Goal: Communication & Community: Answer question/provide support

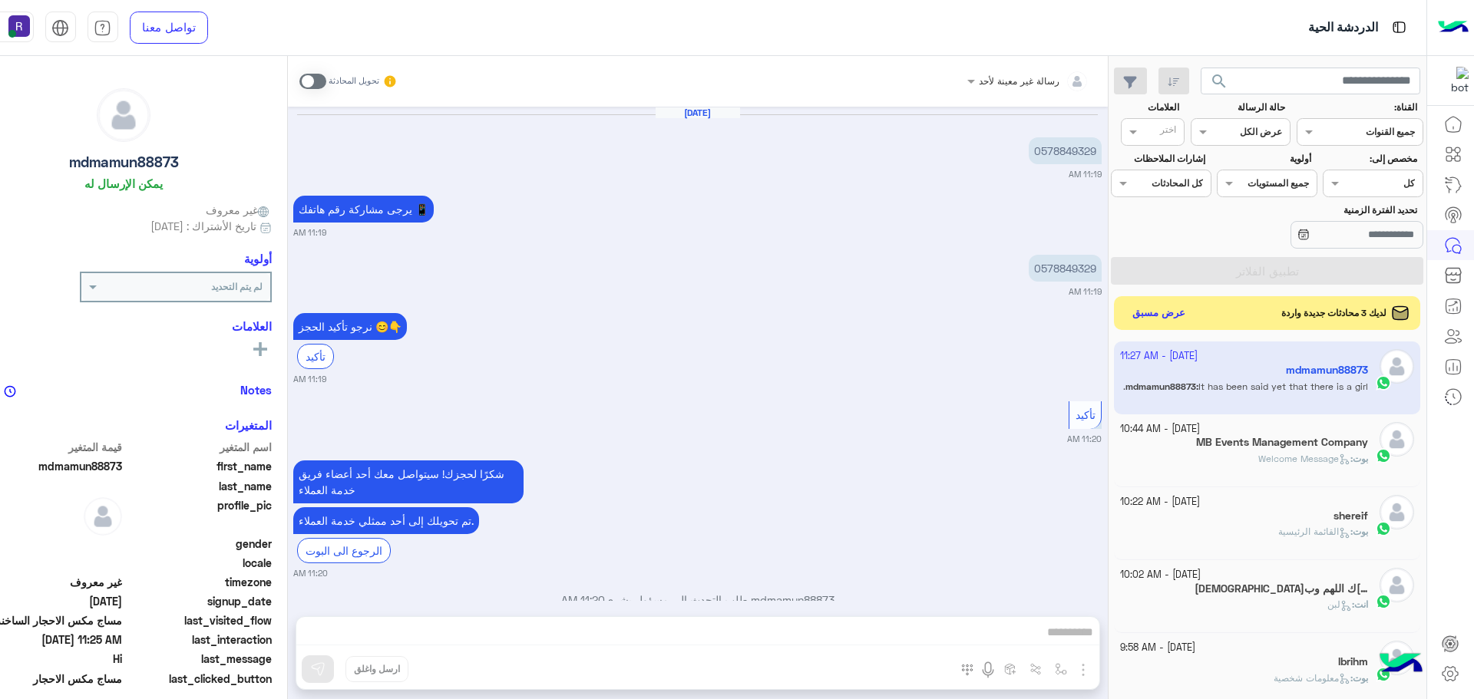
click at [1191, 317] on button "عرض مسبق" at bounding box center [1158, 313] width 66 height 22
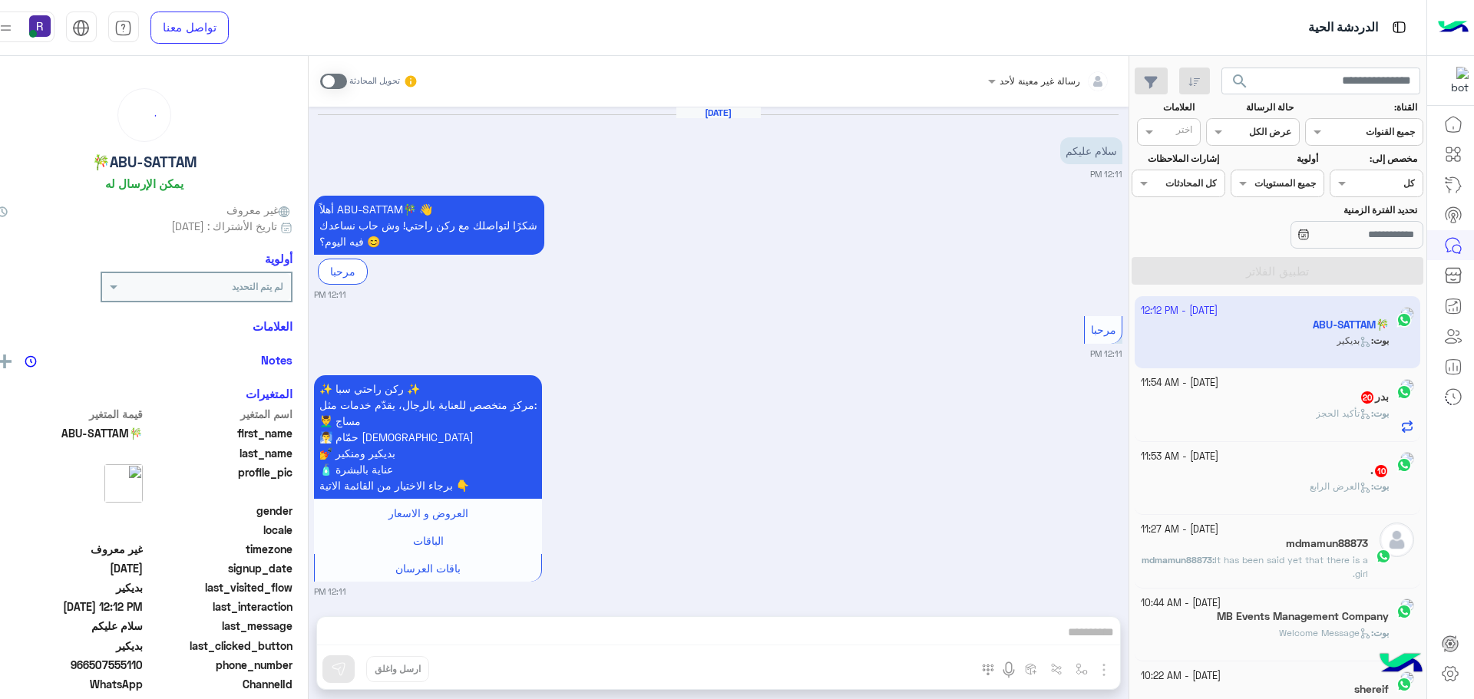
scroll to position [883, 0]
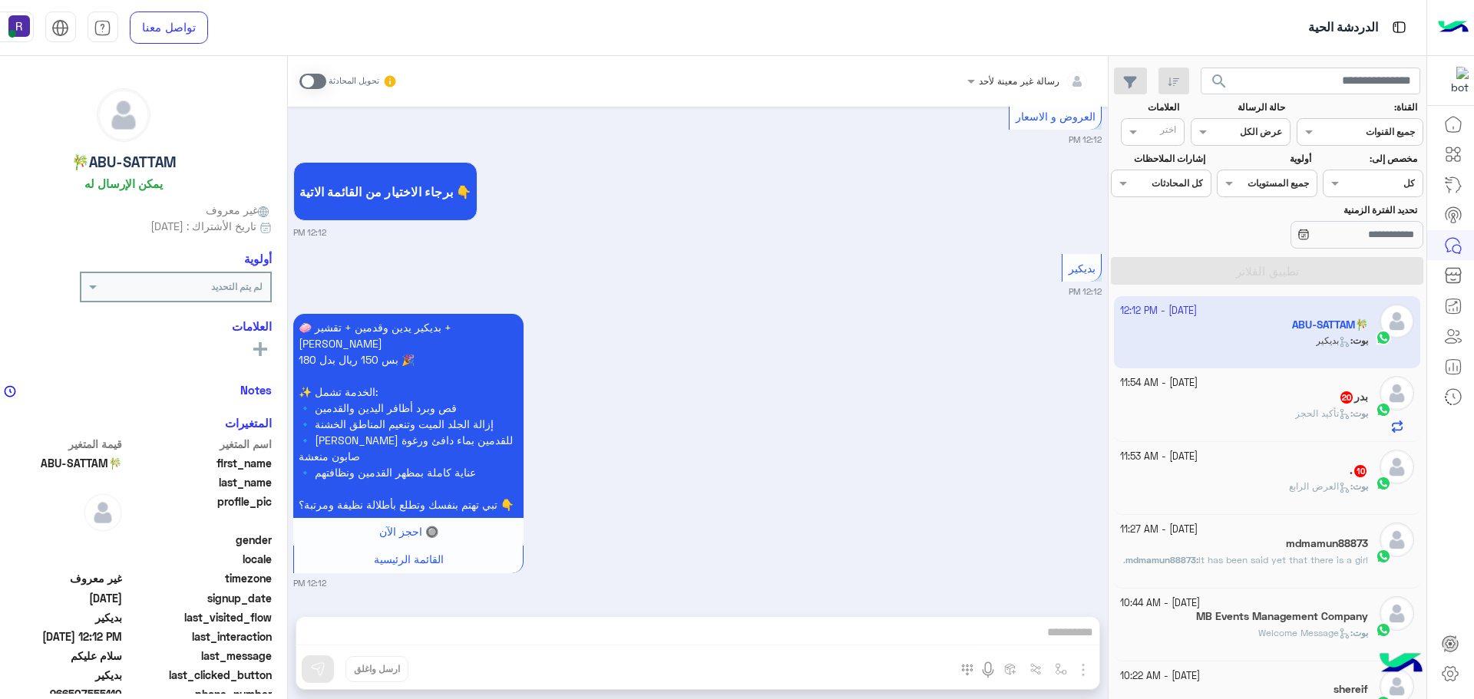
click at [1339, 398] on span "20" at bounding box center [1346, 396] width 15 height 13
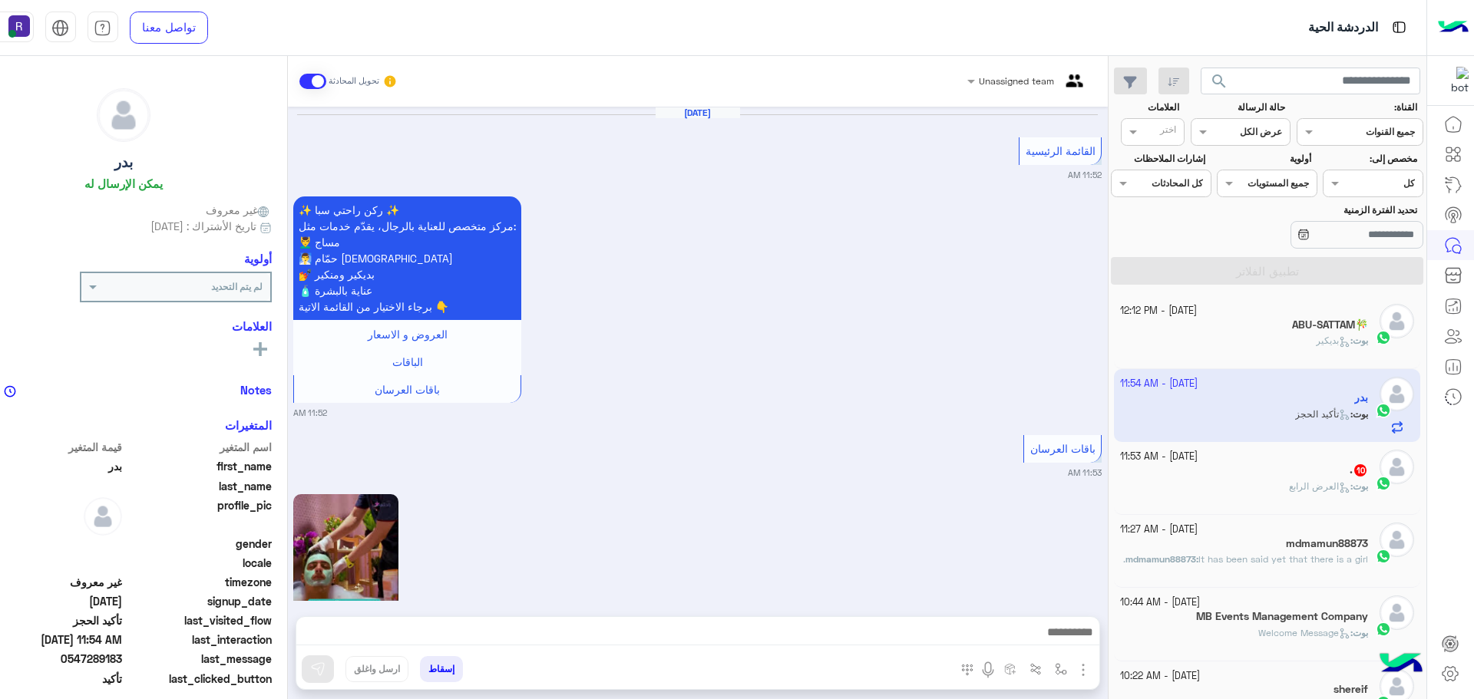
scroll to position [2228, 0]
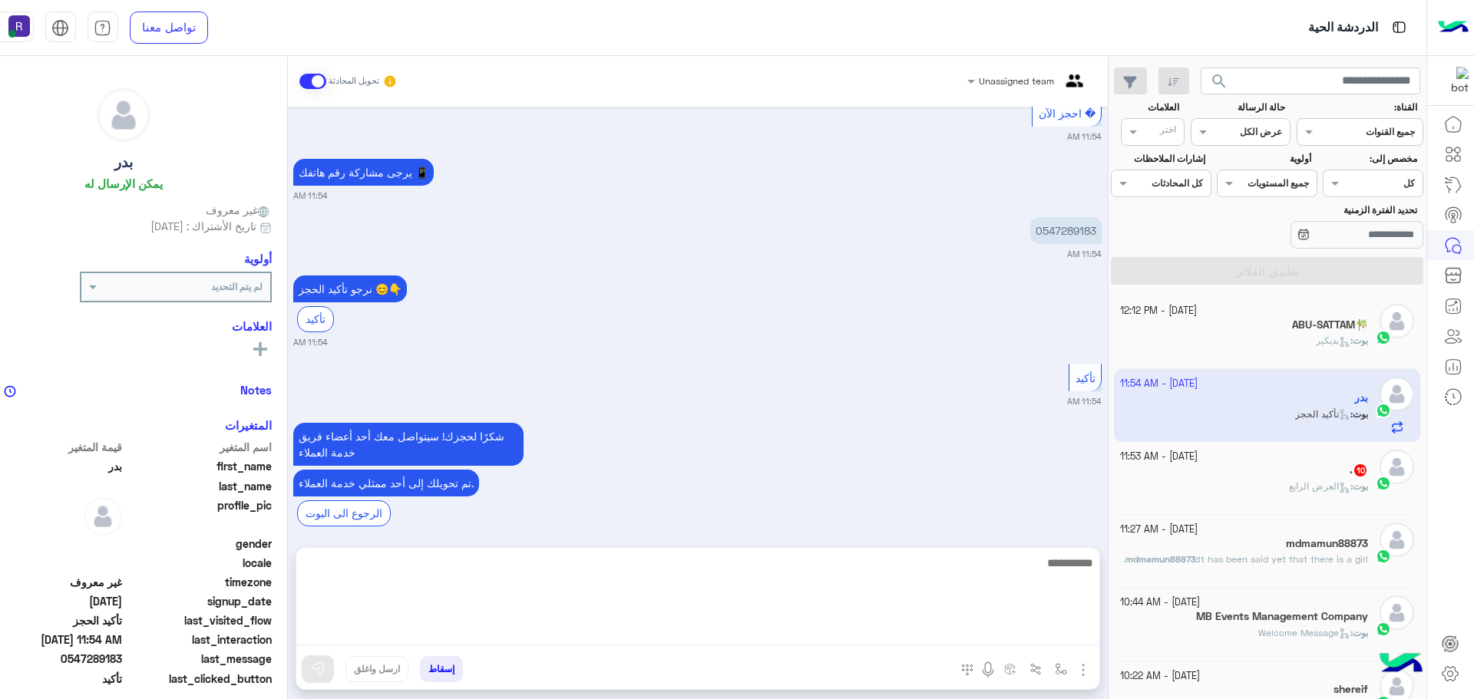
click at [904, 640] on textarea at bounding box center [697, 599] width 803 height 92
type textarea "**********"
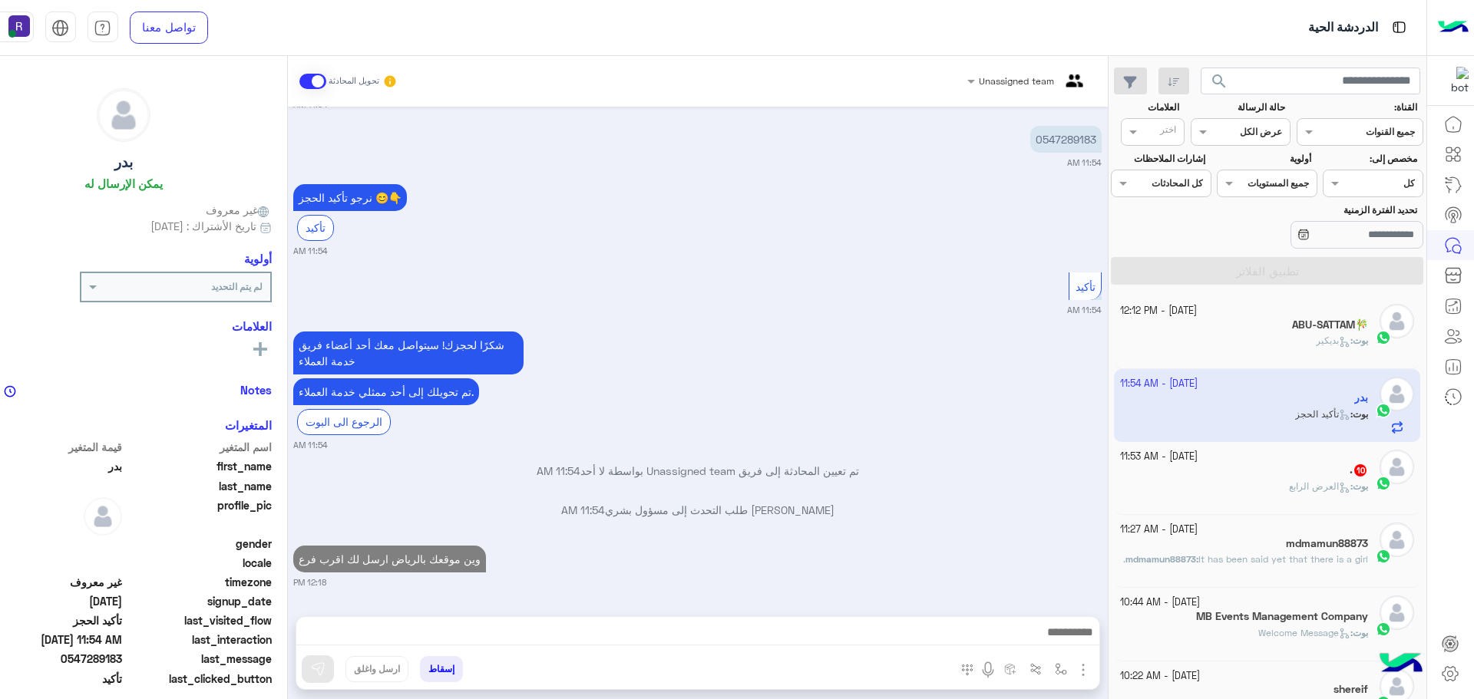
click at [1293, 461] on div "[DATE] - 11:53 AM" at bounding box center [1244, 457] width 248 height 15
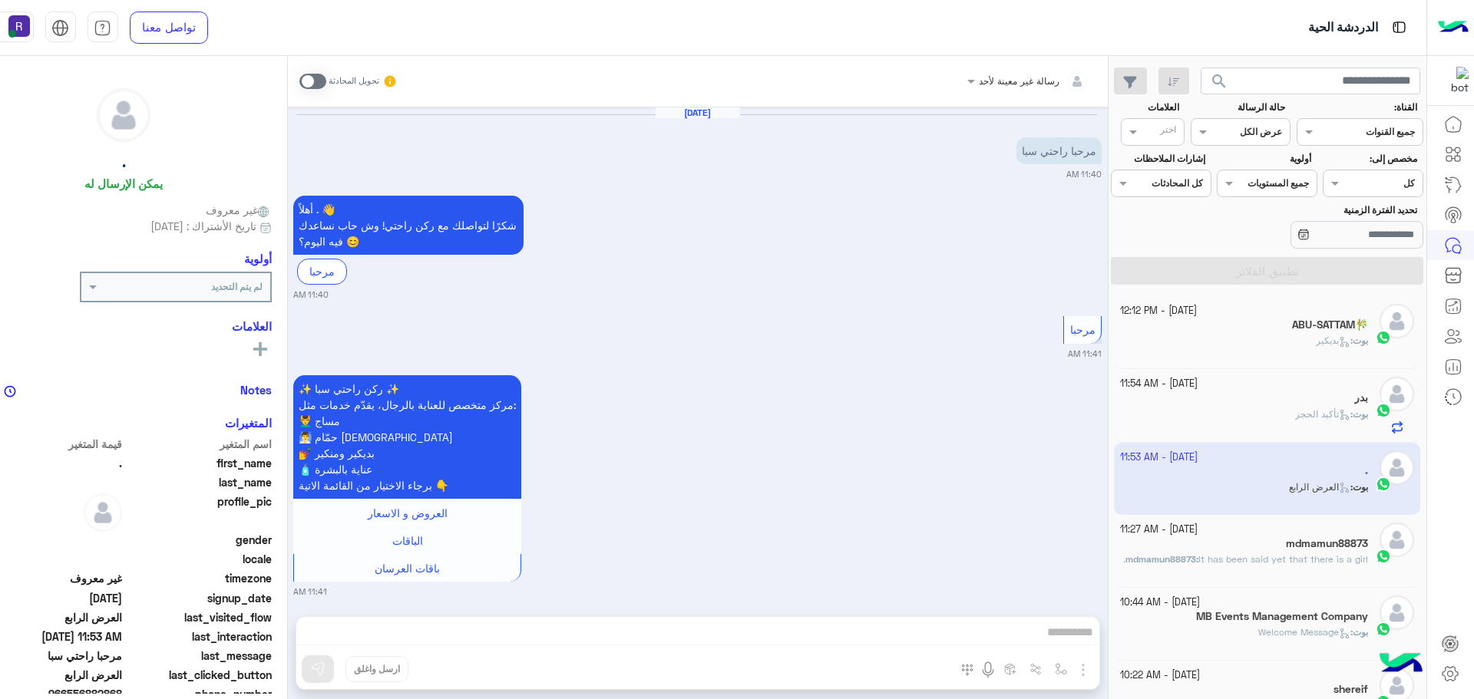
scroll to position [3013, 0]
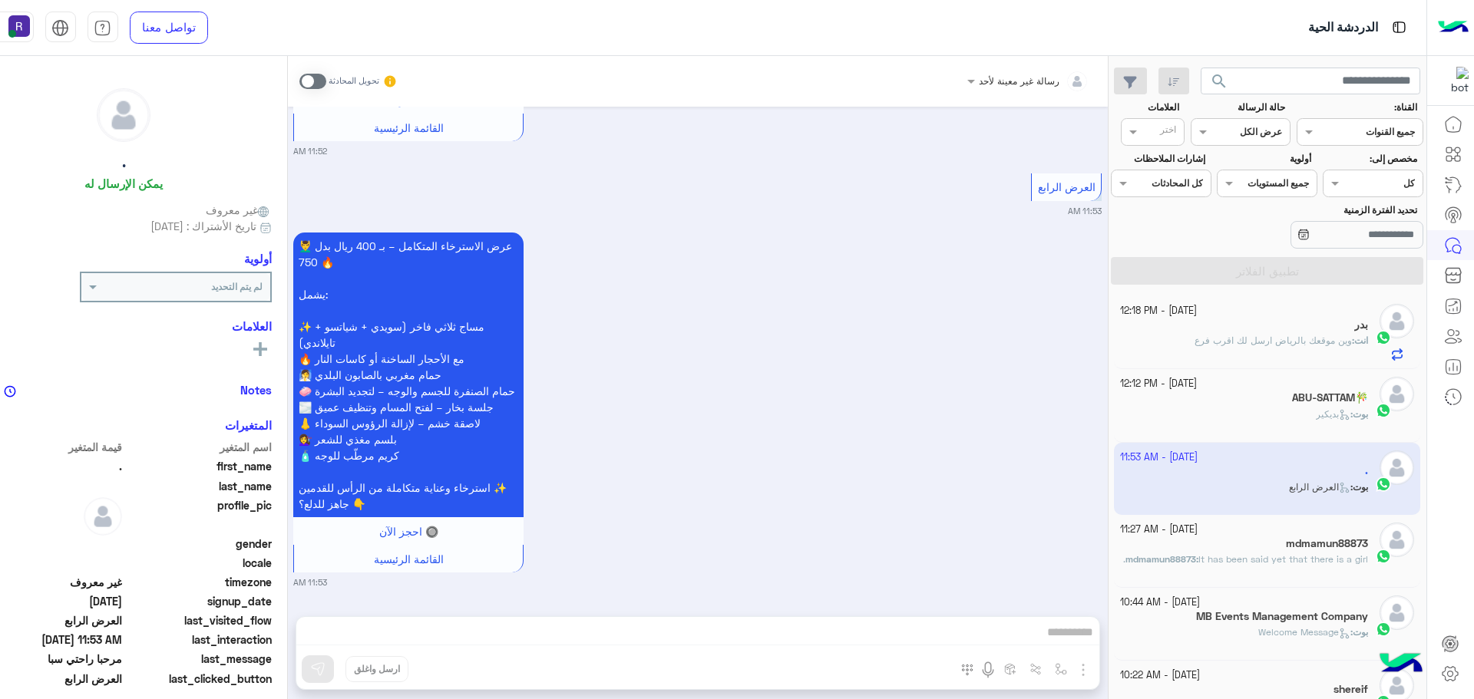
click at [1260, 561] on span "It has been said yet that there is a girl." at bounding box center [1245, 559] width 245 height 12
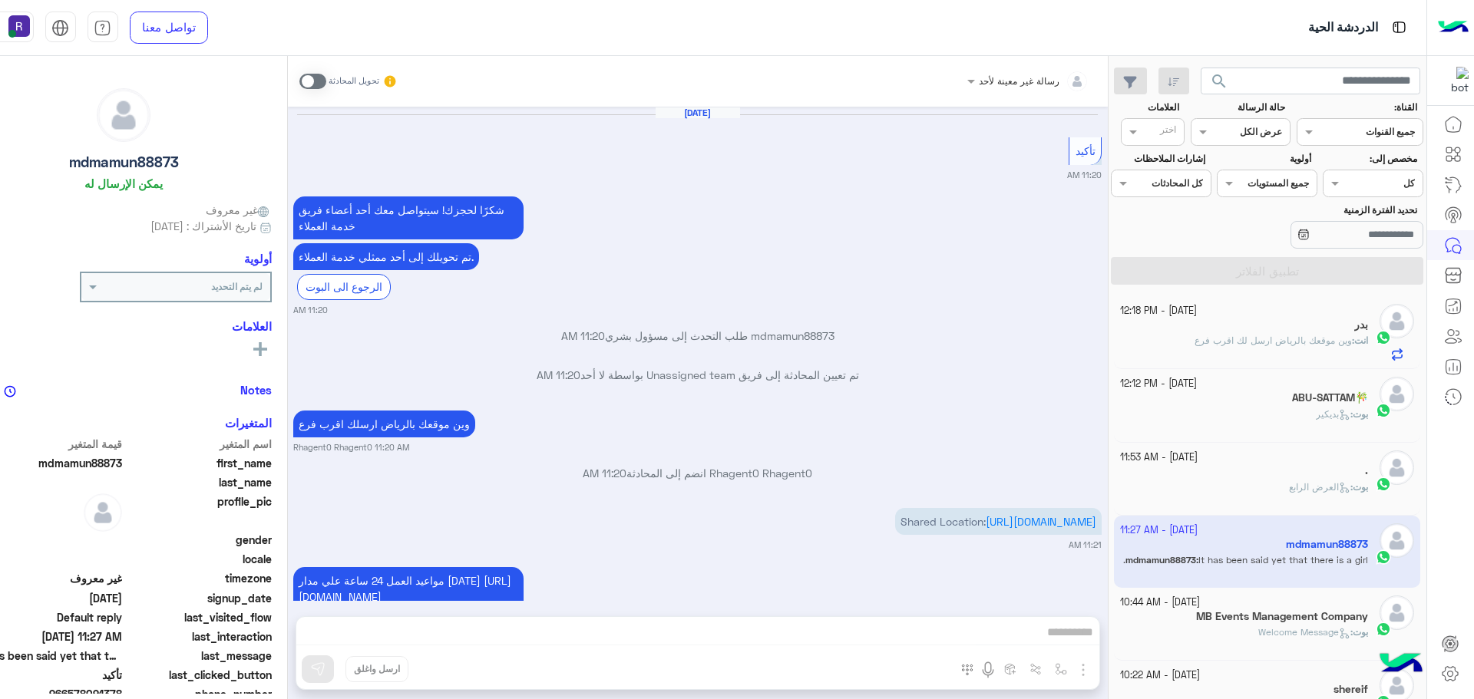
scroll to position [929, 0]
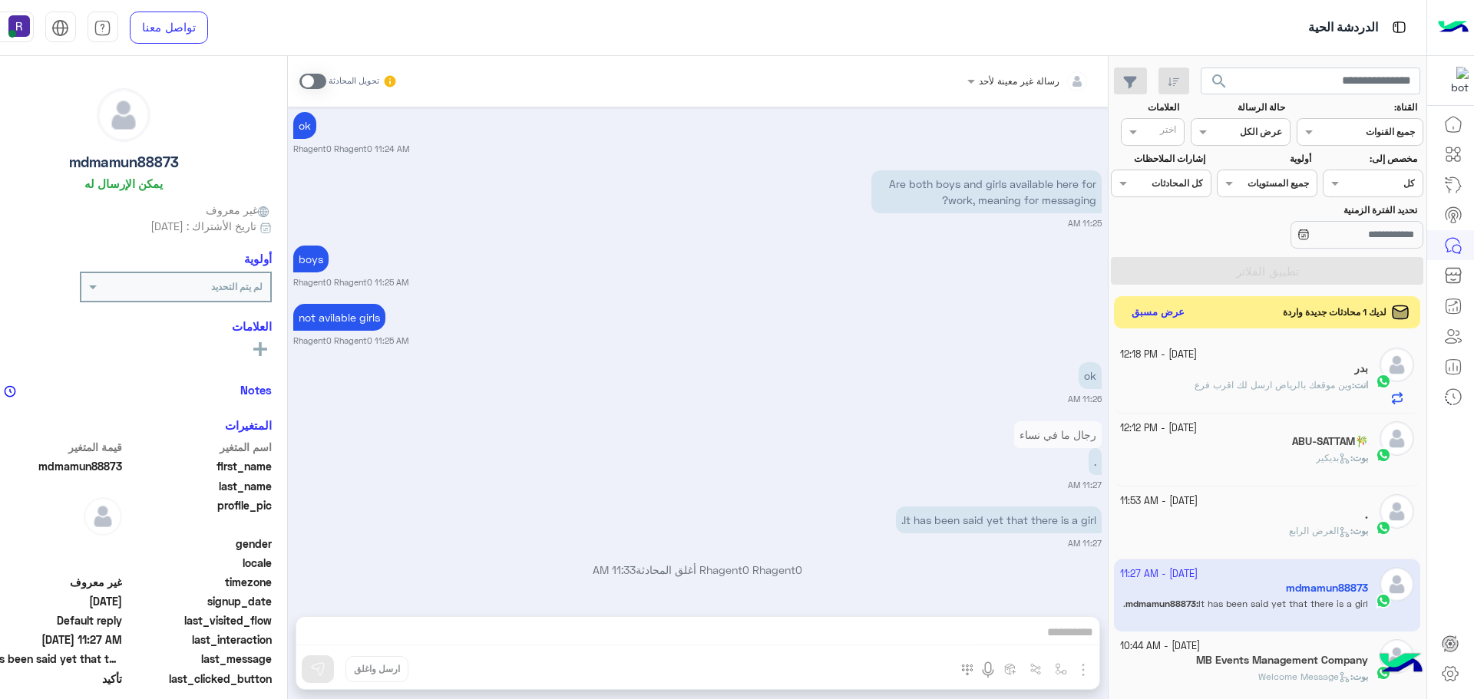
click at [1180, 314] on button "عرض مسبق" at bounding box center [1157, 312] width 64 height 21
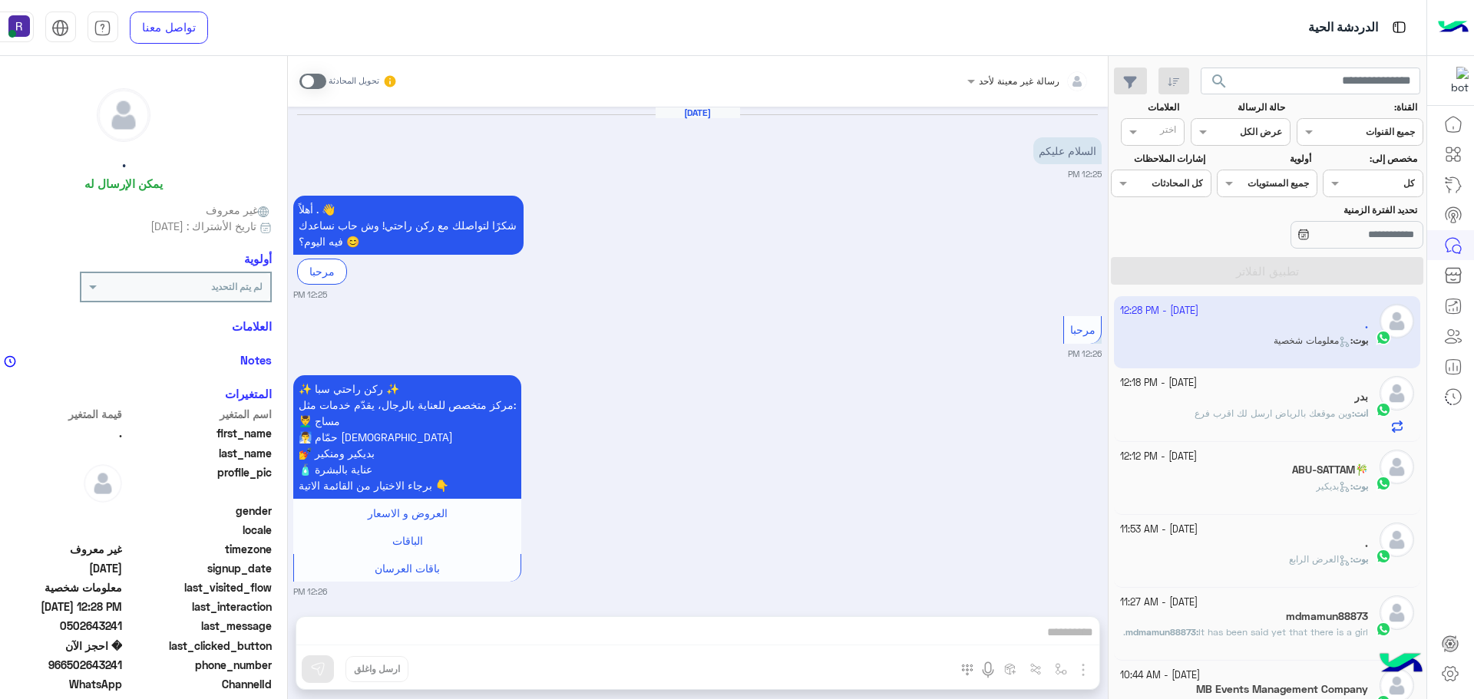
scroll to position [1323, 0]
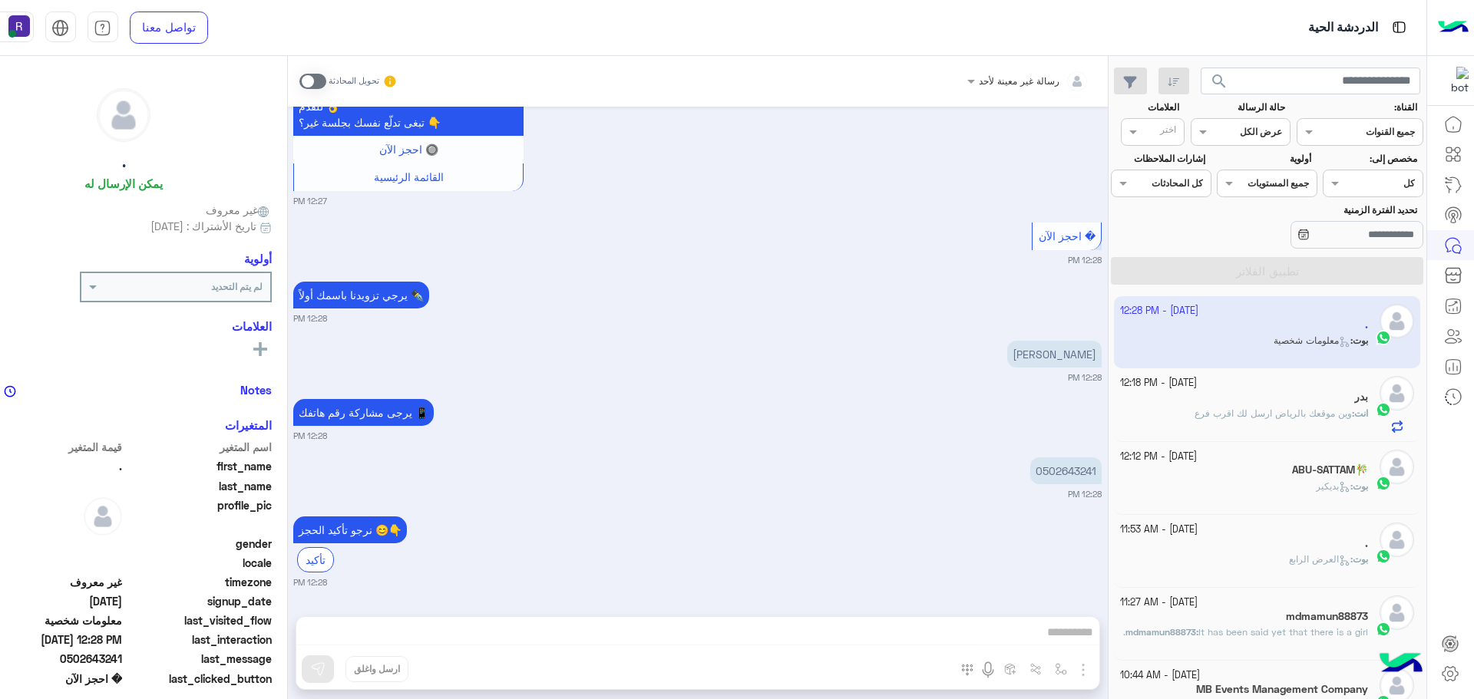
click at [326, 79] on span at bounding box center [312, 81] width 27 height 15
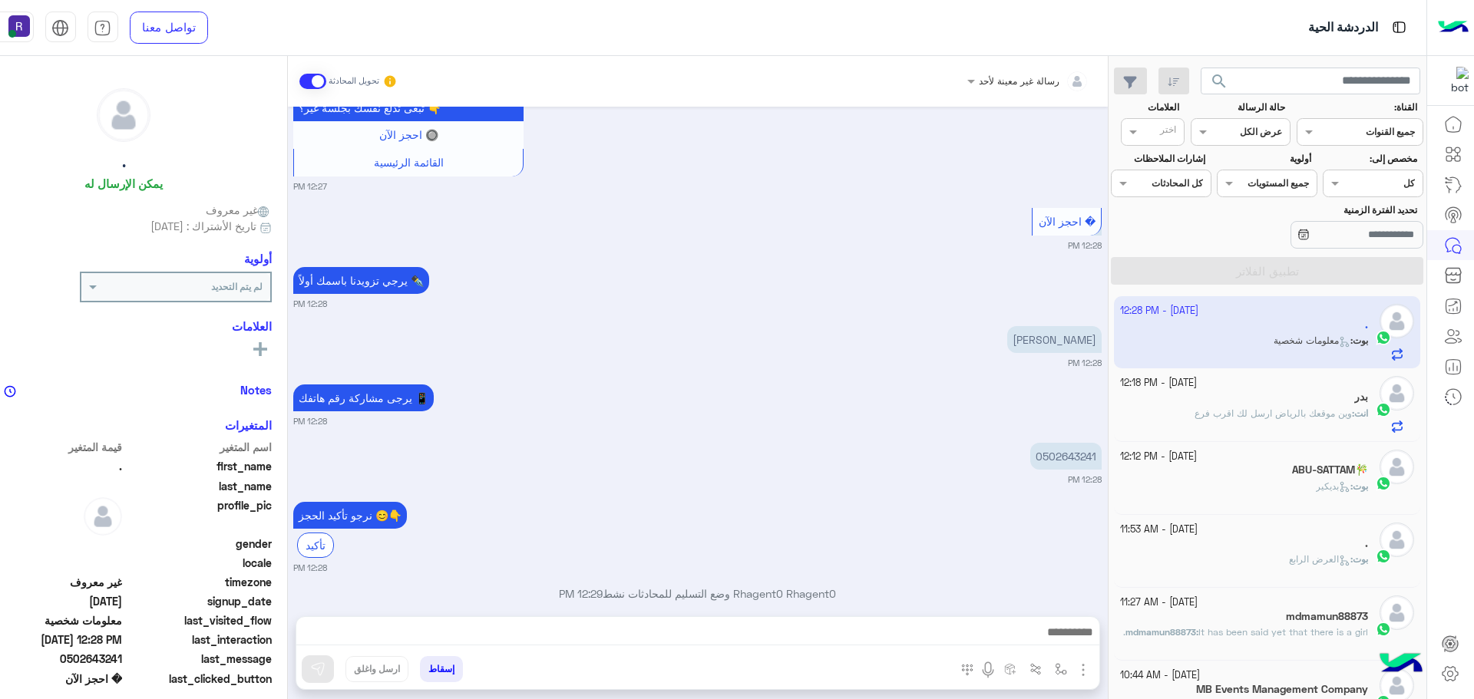
scroll to position [1362, 0]
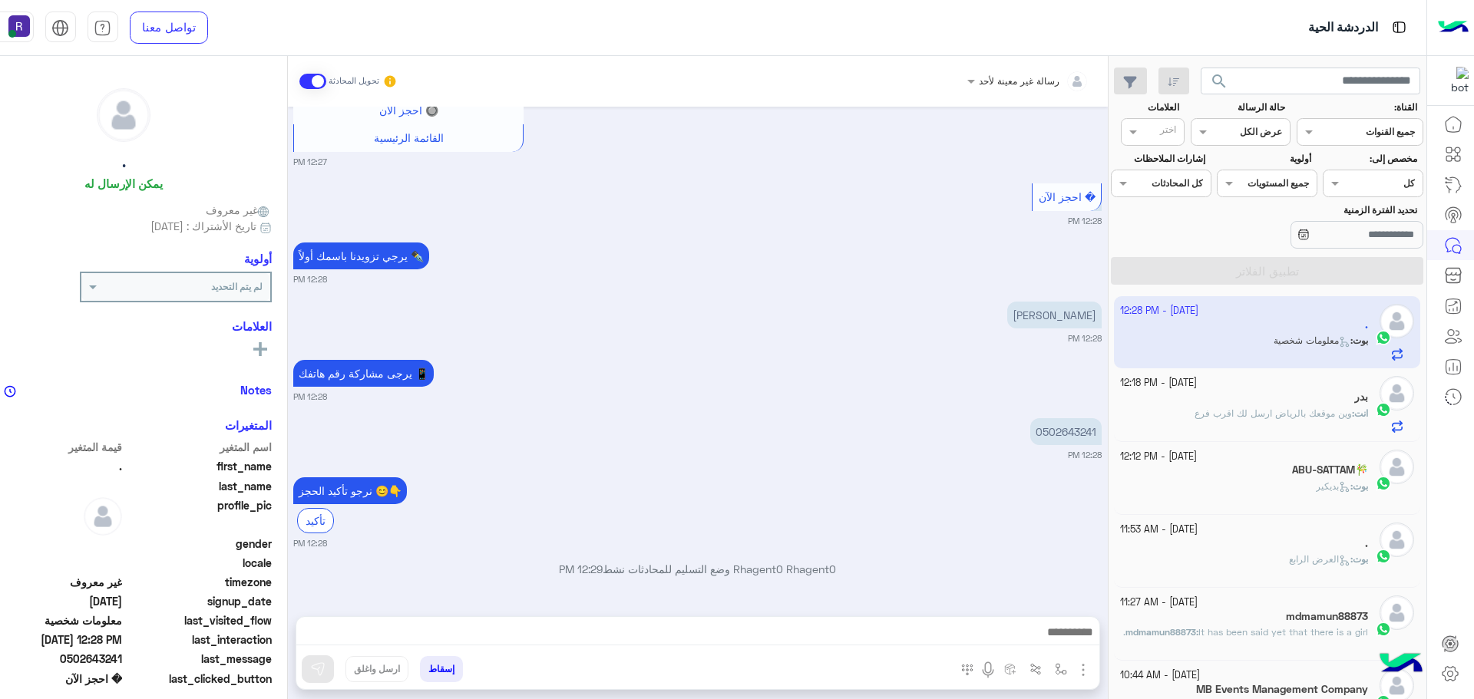
click at [1092, 671] on img "button" at bounding box center [1083, 670] width 18 height 18
click at [1068, 636] on span "الصور" at bounding box center [1053, 637] width 28 height 18
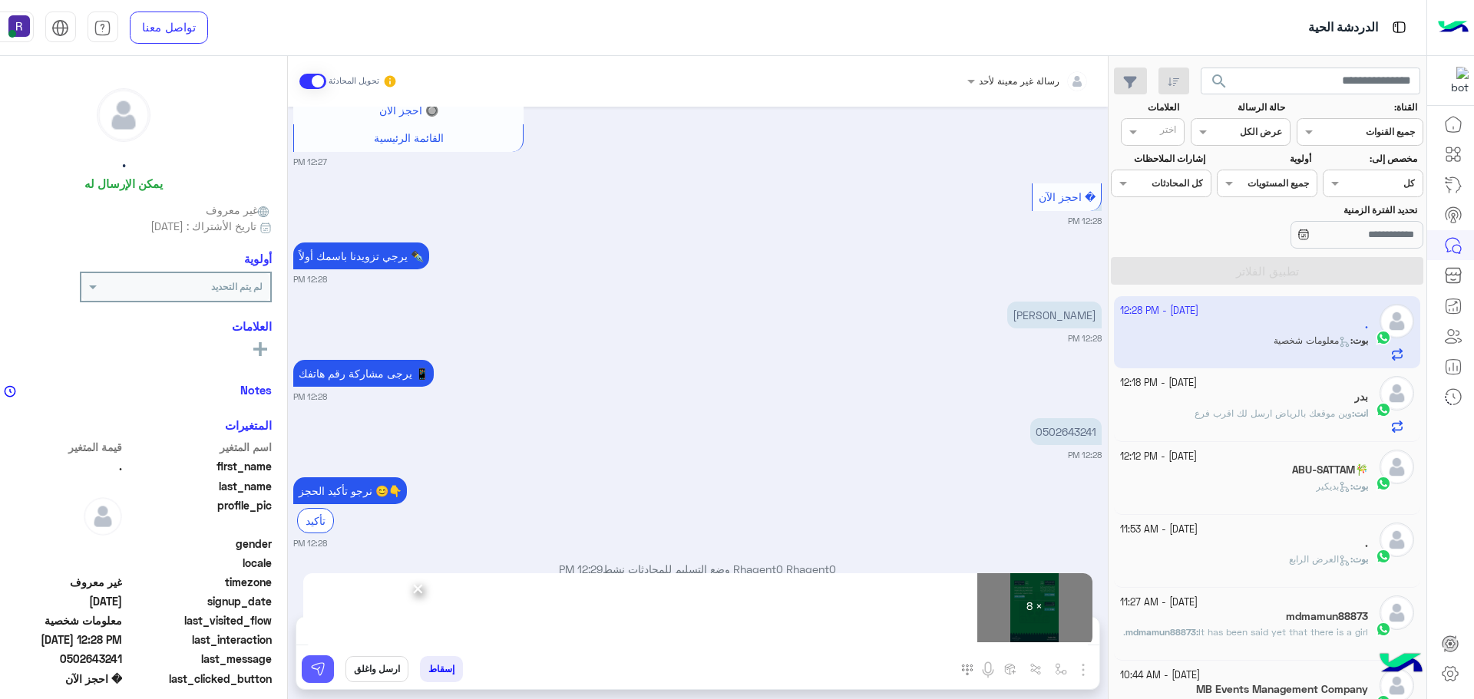
click at [325, 669] on img at bounding box center [317, 669] width 15 height 15
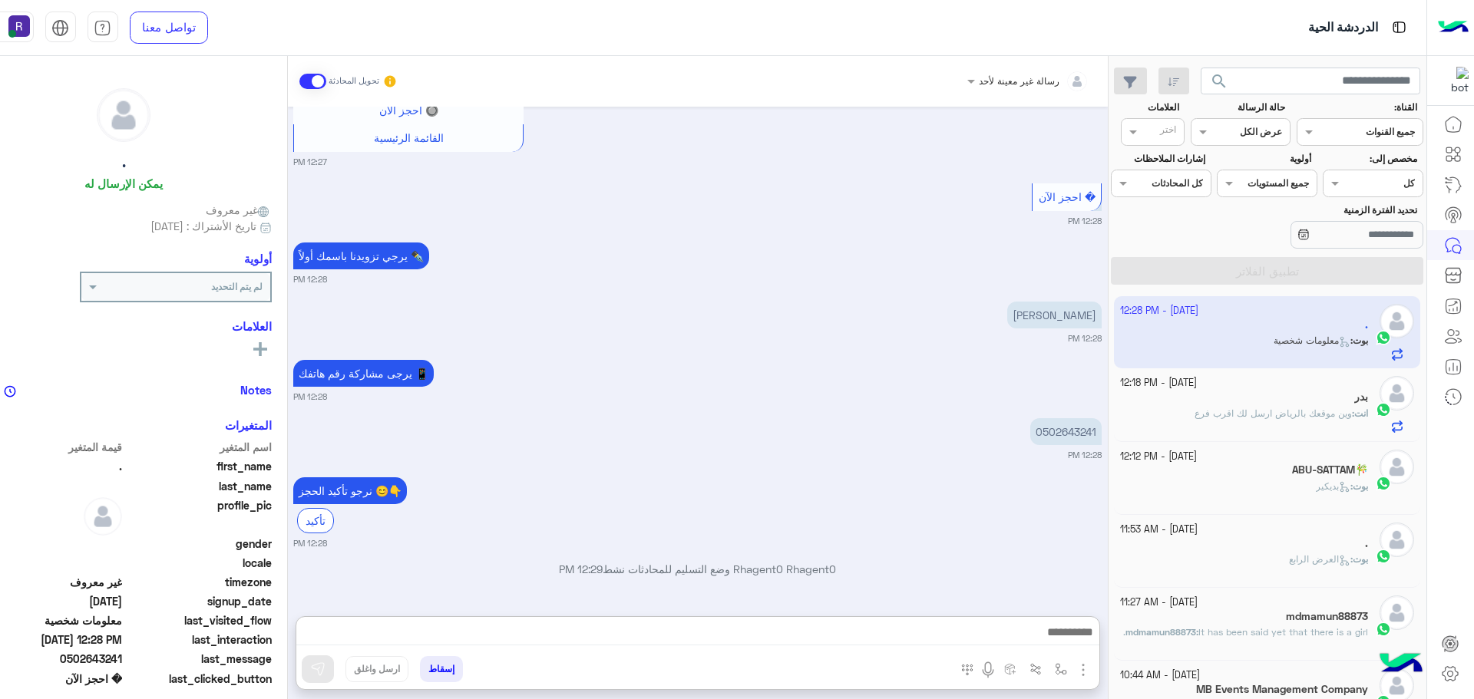
drag, startPoint x: 411, startPoint y: 640, endPoint x: 656, endPoint y: 432, distance: 321.9
click at [656, 432] on div "0502643241 12:28 PM" at bounding box center [697, 437] width 808 height 47
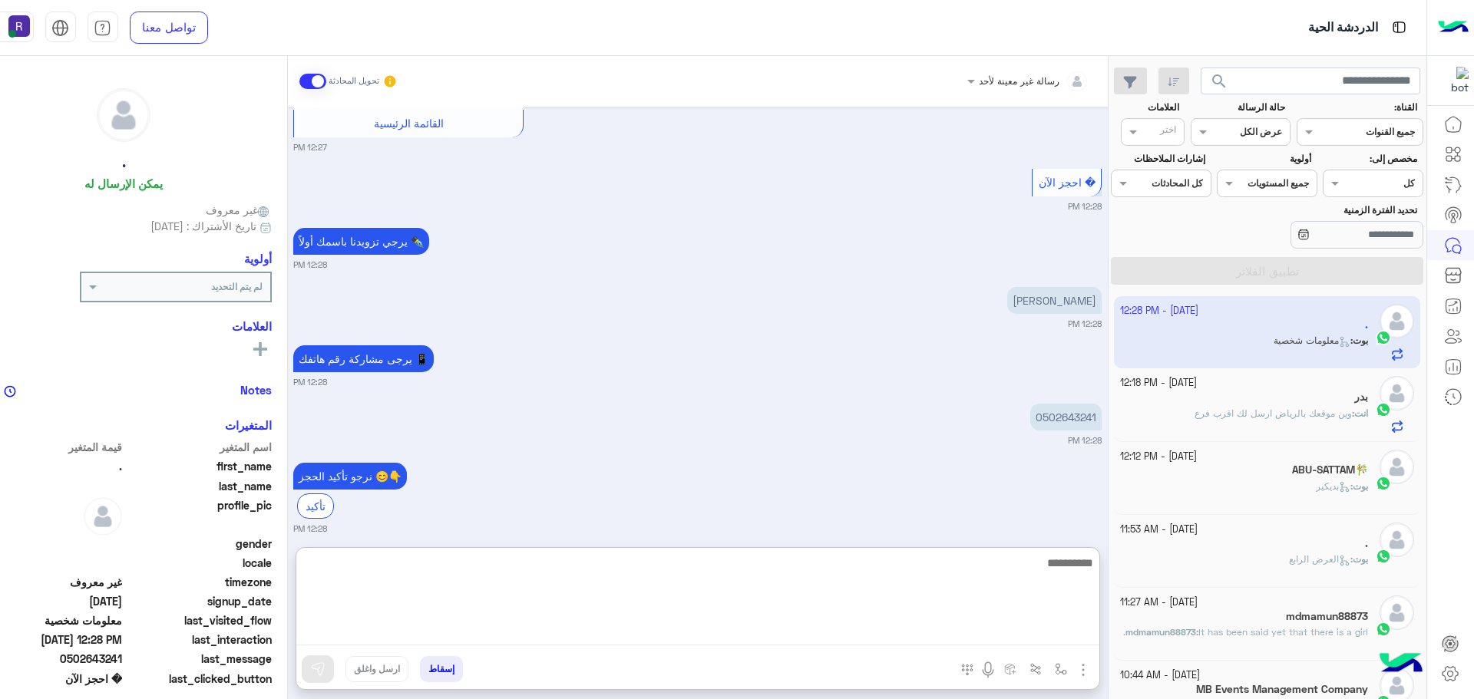
click at [586, 637] on textarea at bounding box center [697, 599] width 803 height 92
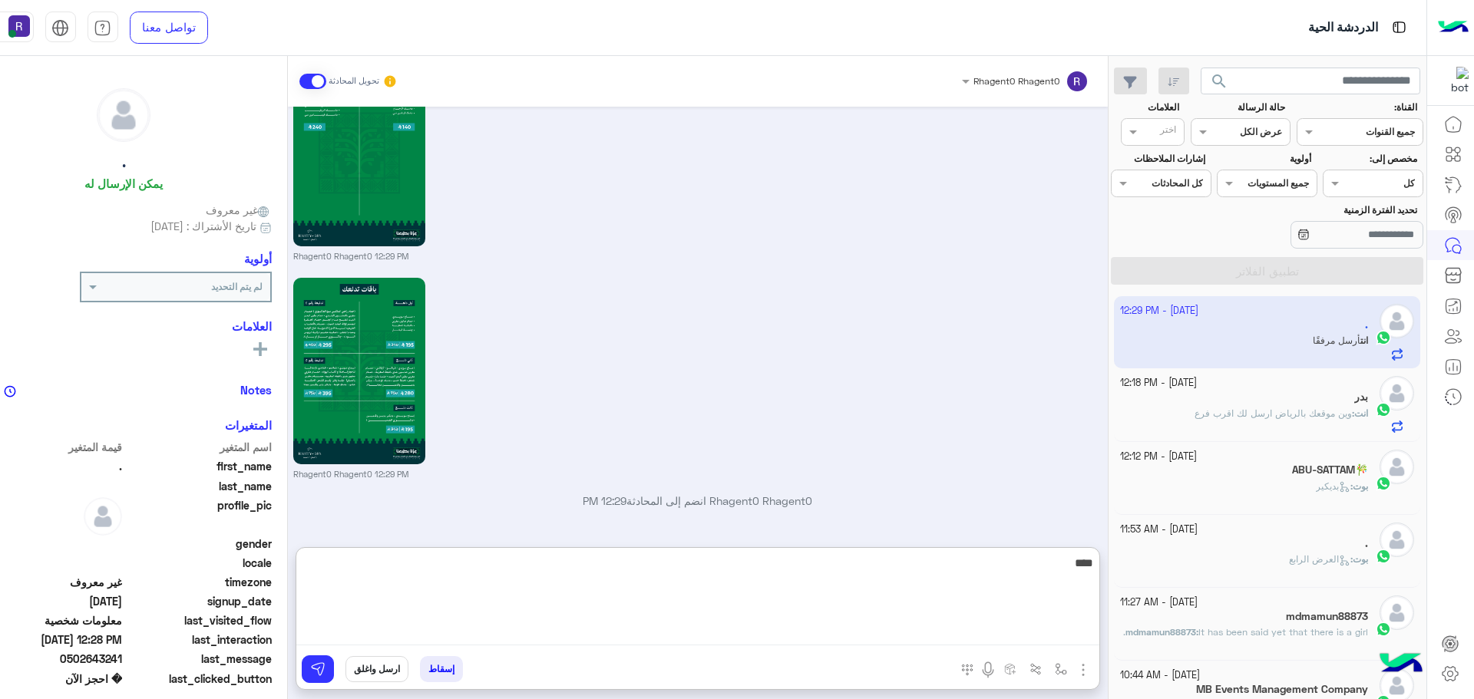
scroll to position [3217, 0]
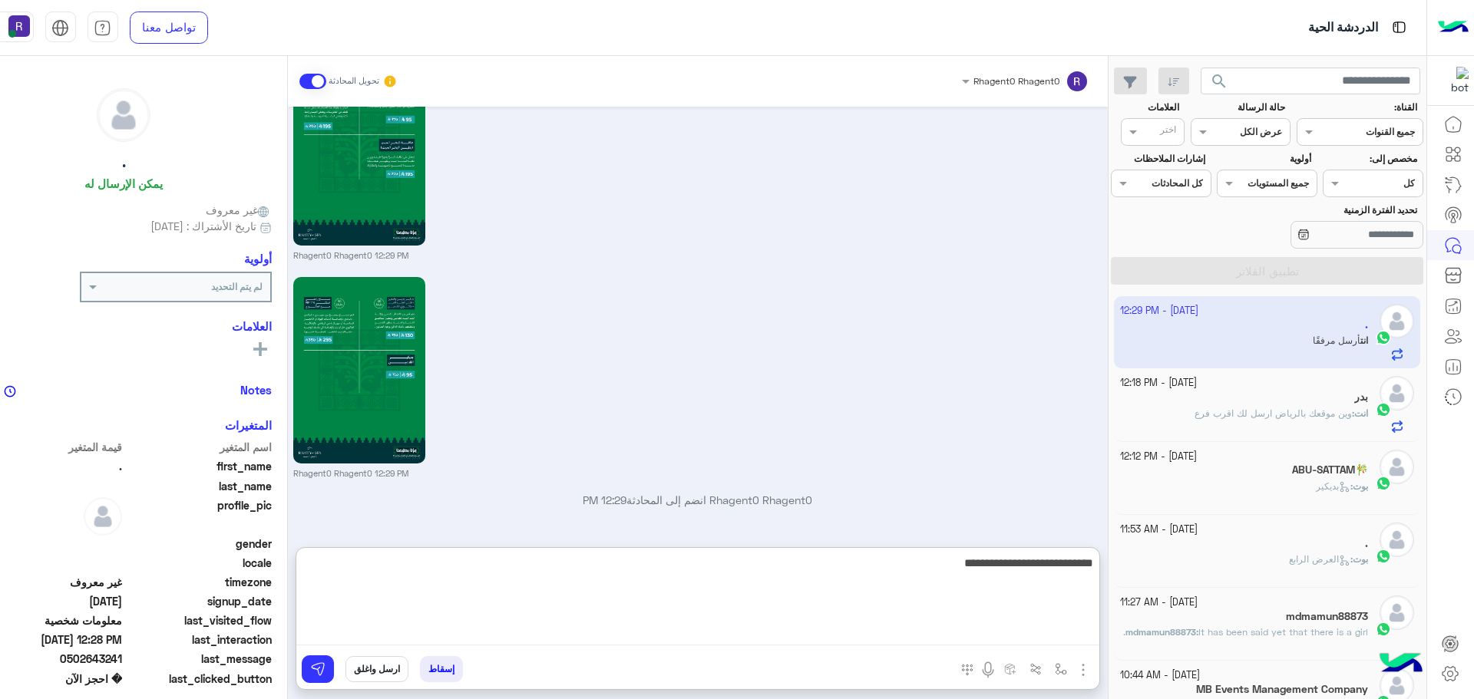
click at [1070, 566] on textarea "**********" at bounding box center [697, 599] width 803 height 92
type textarea "**********"
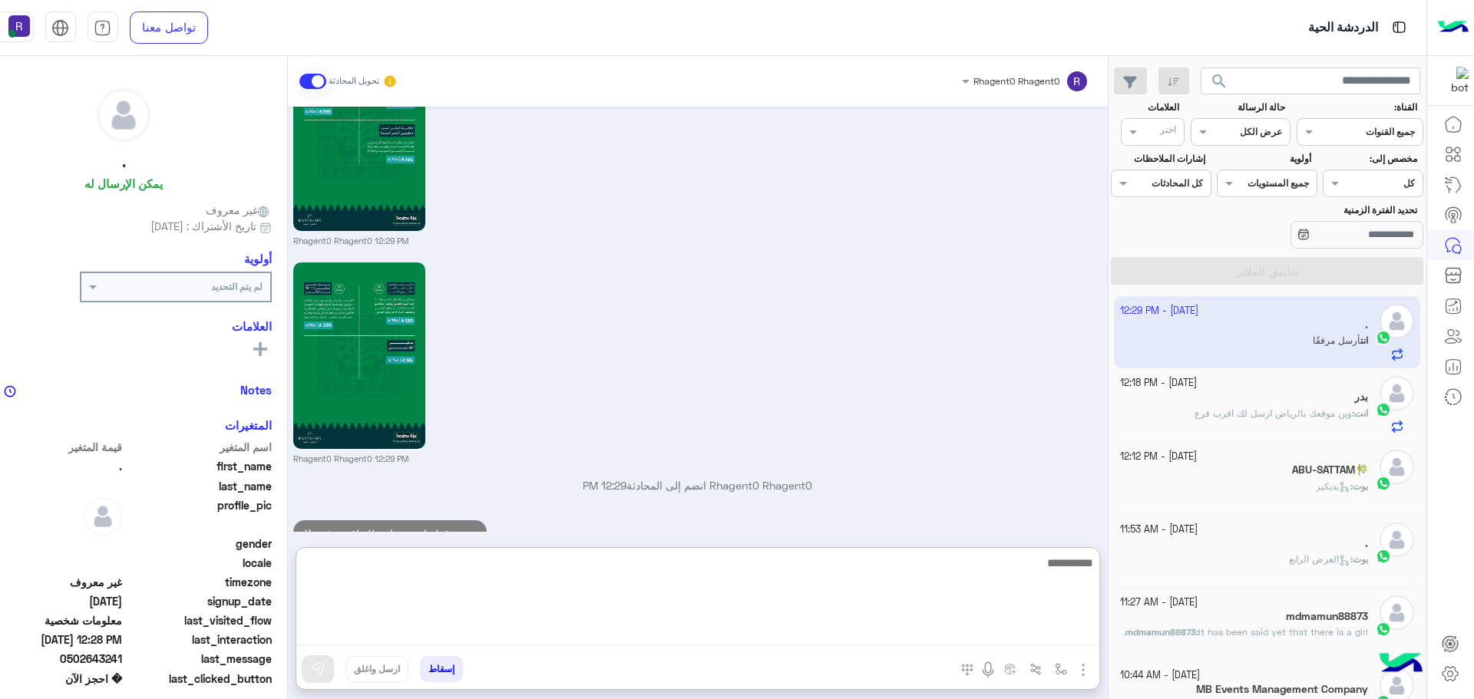
scroll to position [3276, 0]
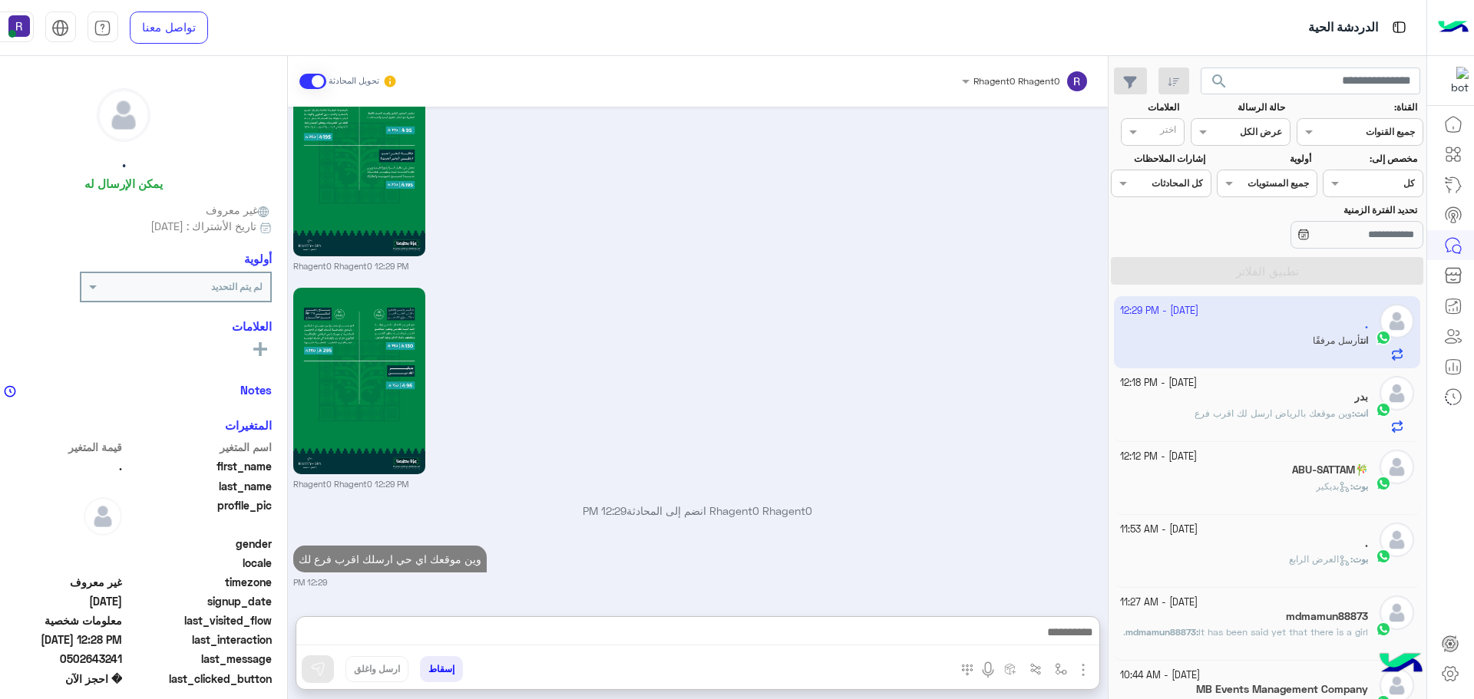
click at [715, 542] on div "وين موقعك اي حي ارسلك اقرب فرع لك 12:29 PM" at bounding box center [697, 565] width 808 height 47
click at [487, 560] on p "وين موقعك اي حي ارسلك اقرب فرع لك" at bounding box center [389, 559] width 193 height 27
type textarea "*****"
click at [487, 560] on p "وين موقعك اي حي ارسلك اقرب فرع لك" at bounding box center [389, 559] width 193 height 27
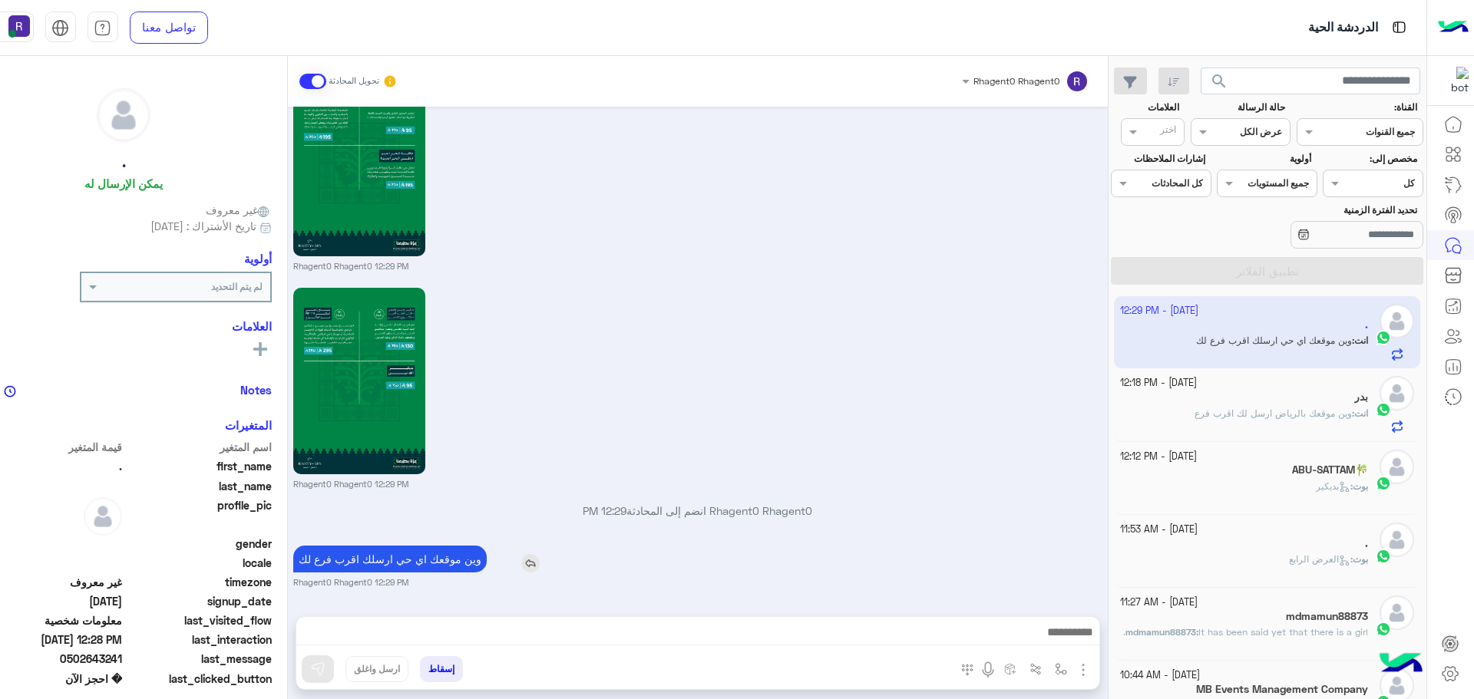
click at [487, 560] on p "وين موقعك اي حي ارسلك اقرب فرع لك" at bounding box center [389, 559] width 193 height 27
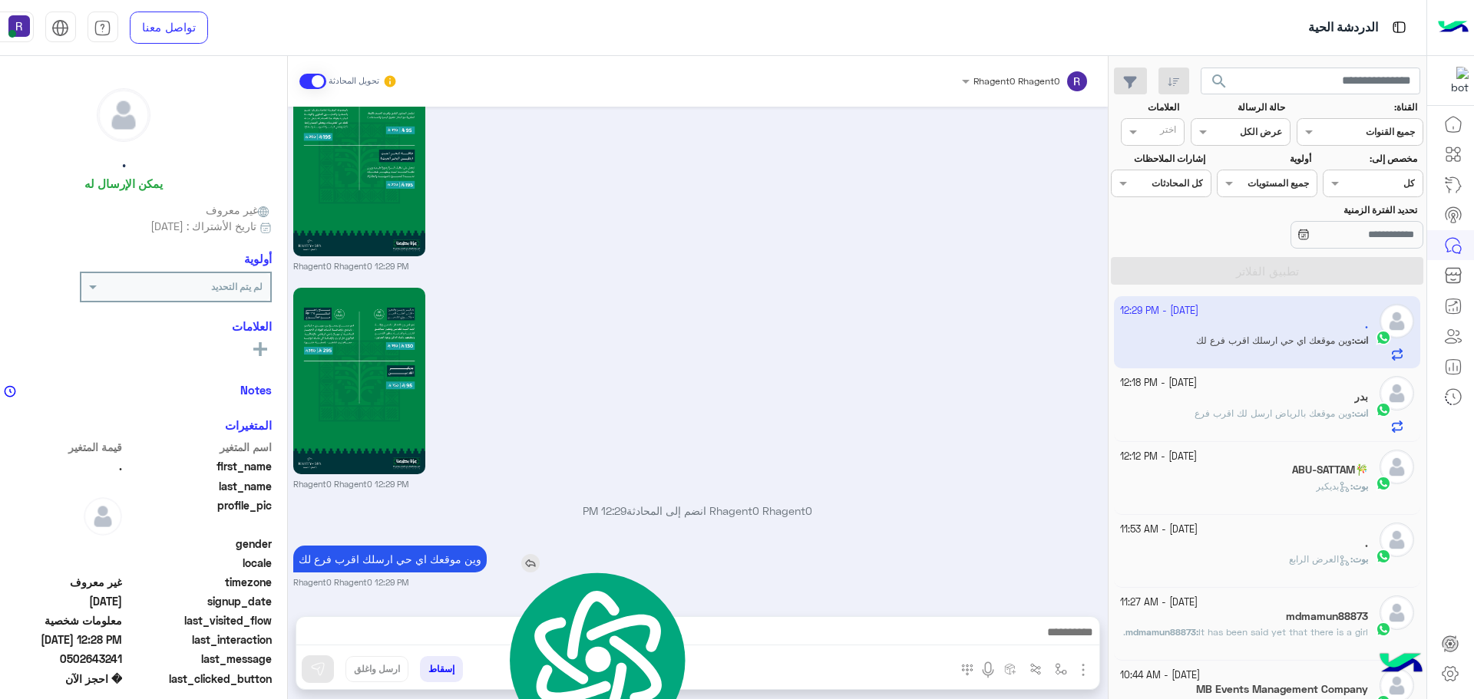
copy app-msgs-text
click at [1339, 414] on span "وين موقعك بالرياض ارسل لك اقرب فرع" at bounding box center [1272, 414] width 157 height 12
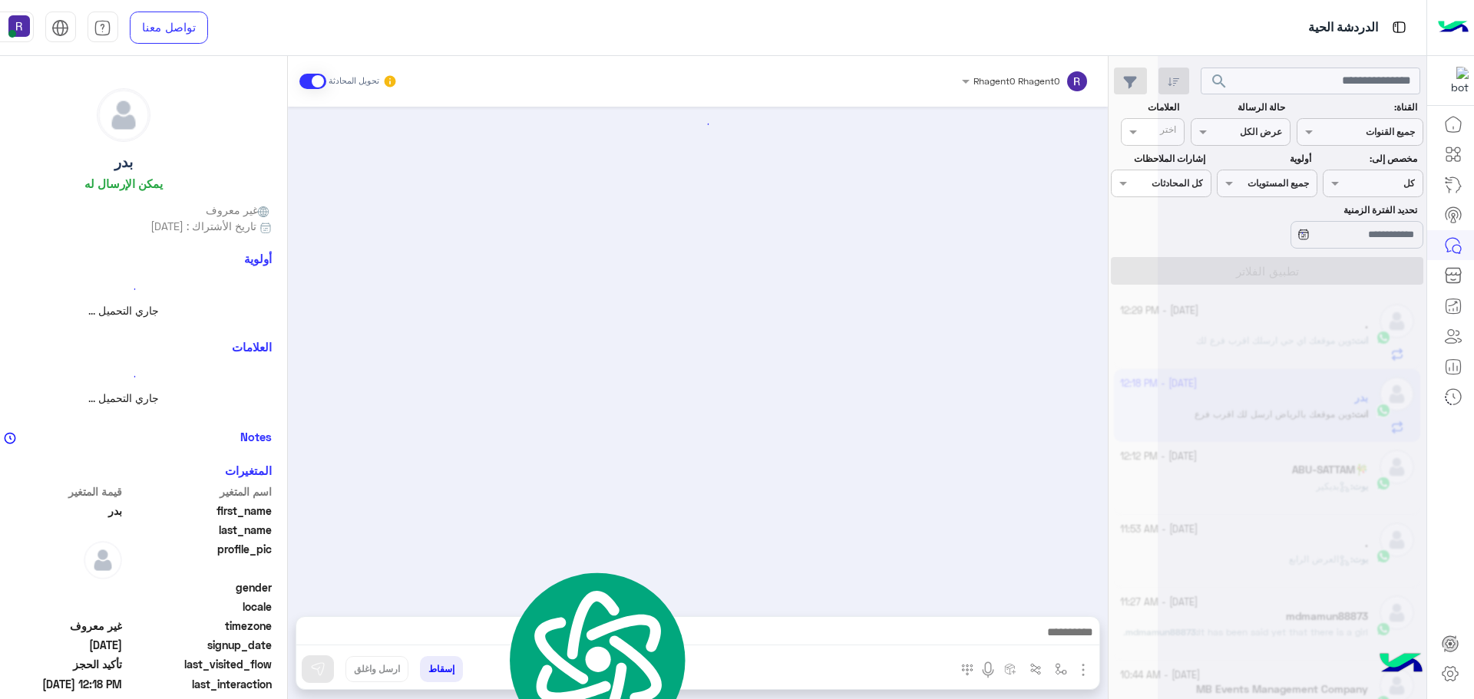
scroll to position [2029, 0]
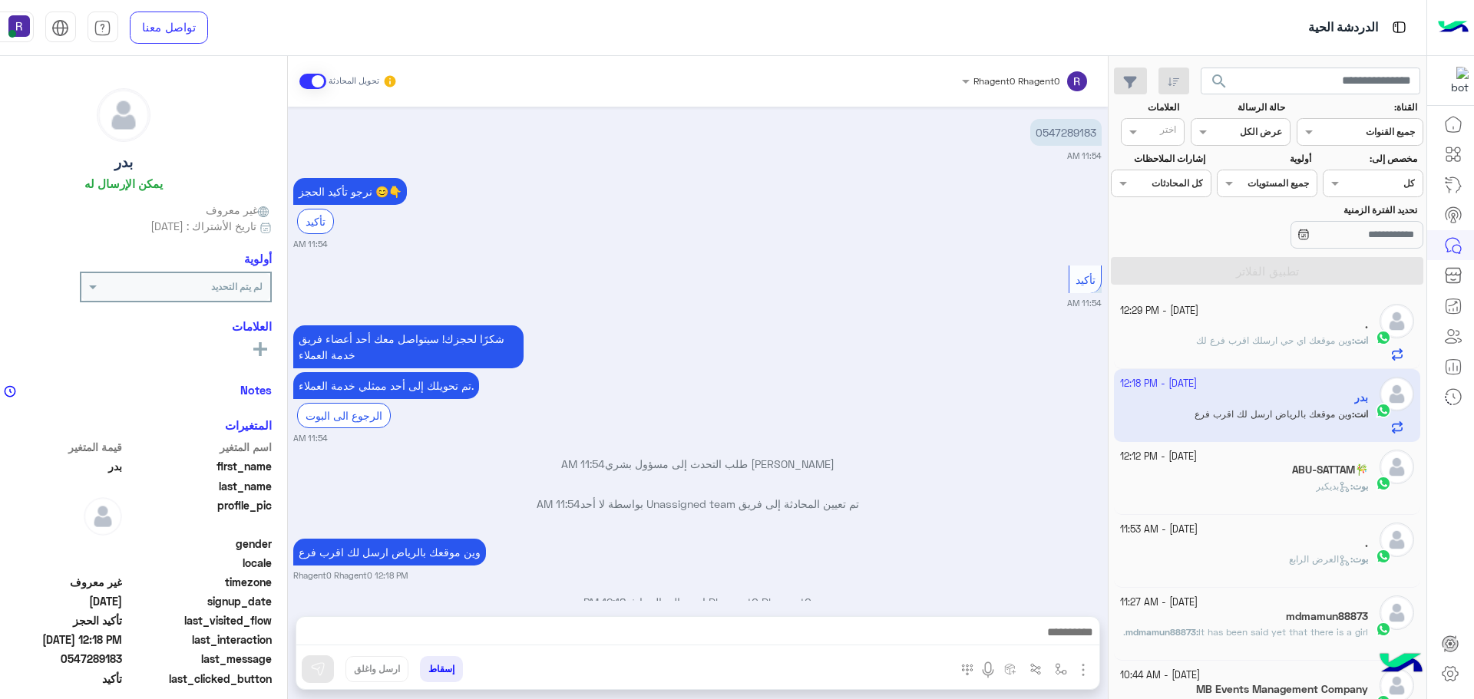
click at [1291, 491] on div "بوت : بديكير" at bounding box center [1244, 493] width 248 height 27
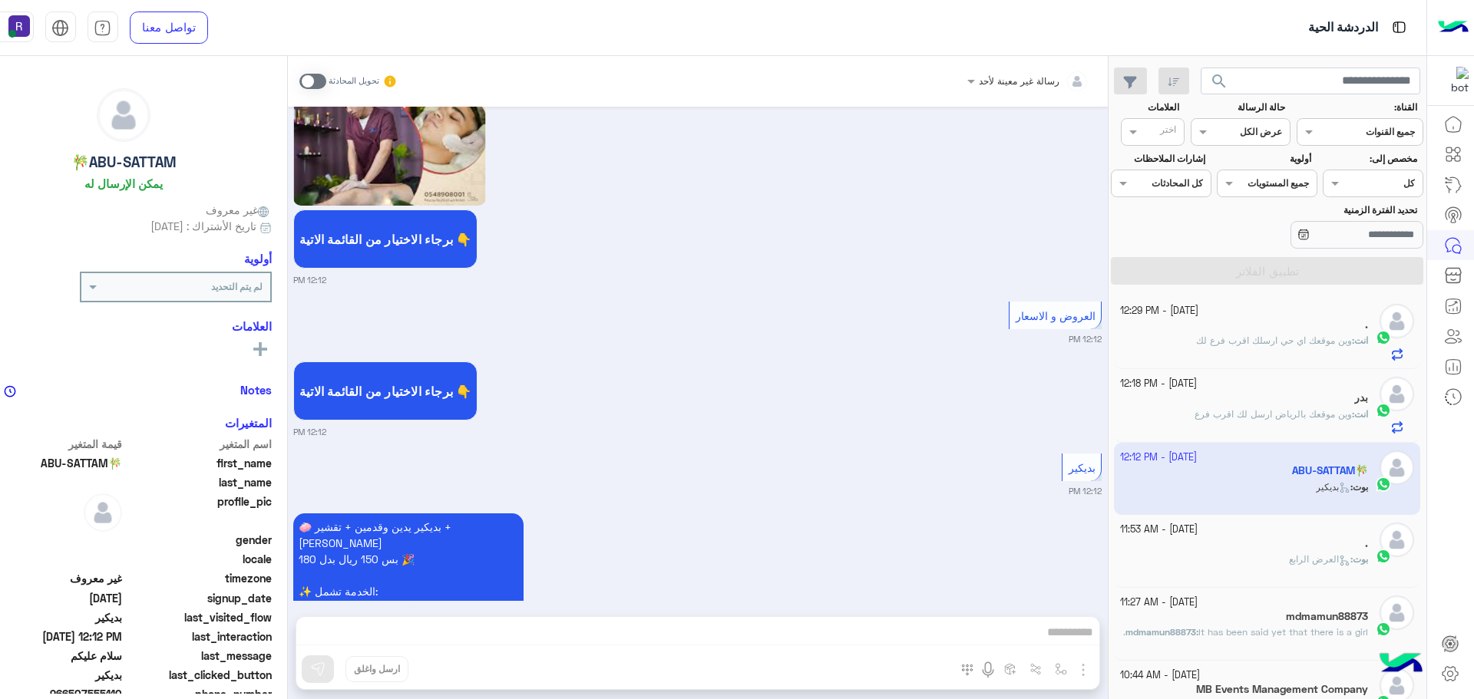
scroll to position [652, 0]
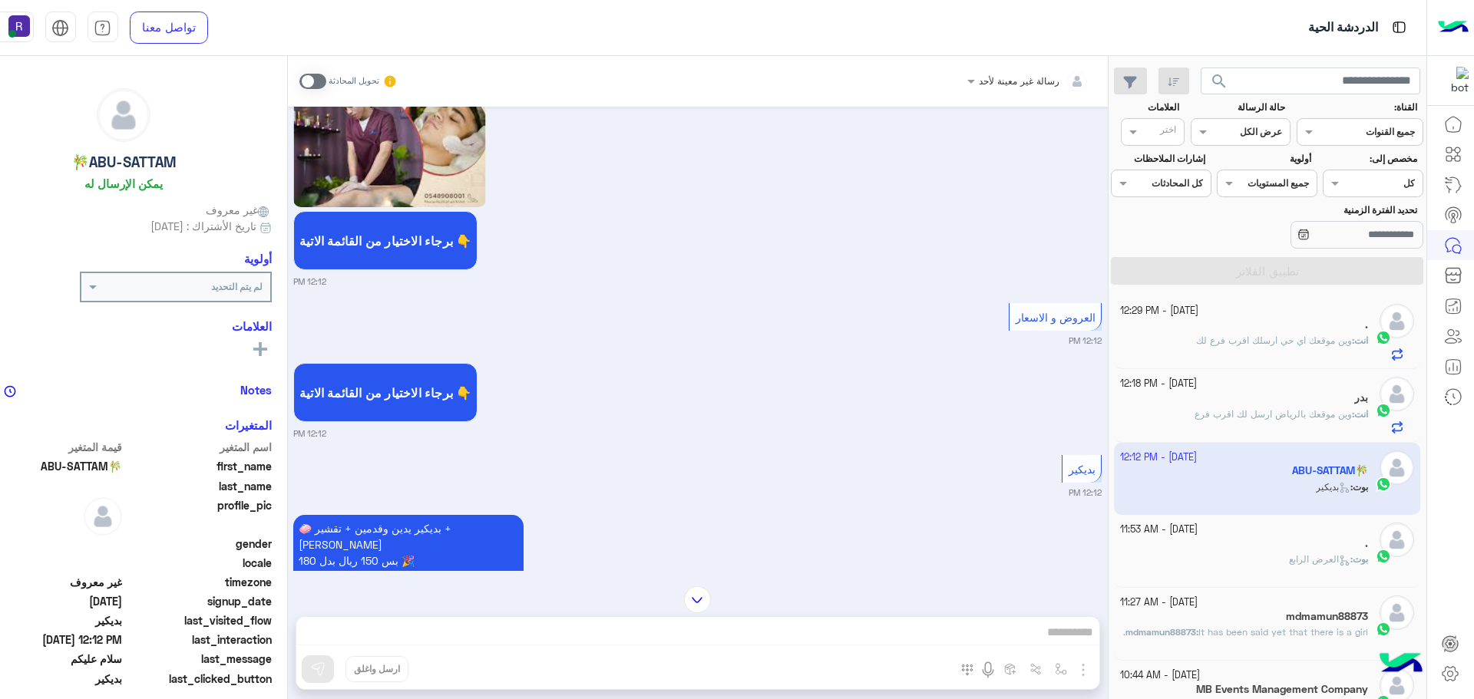
click at [326, 82] on span at bounding box center [312, 81] width 27 height 15
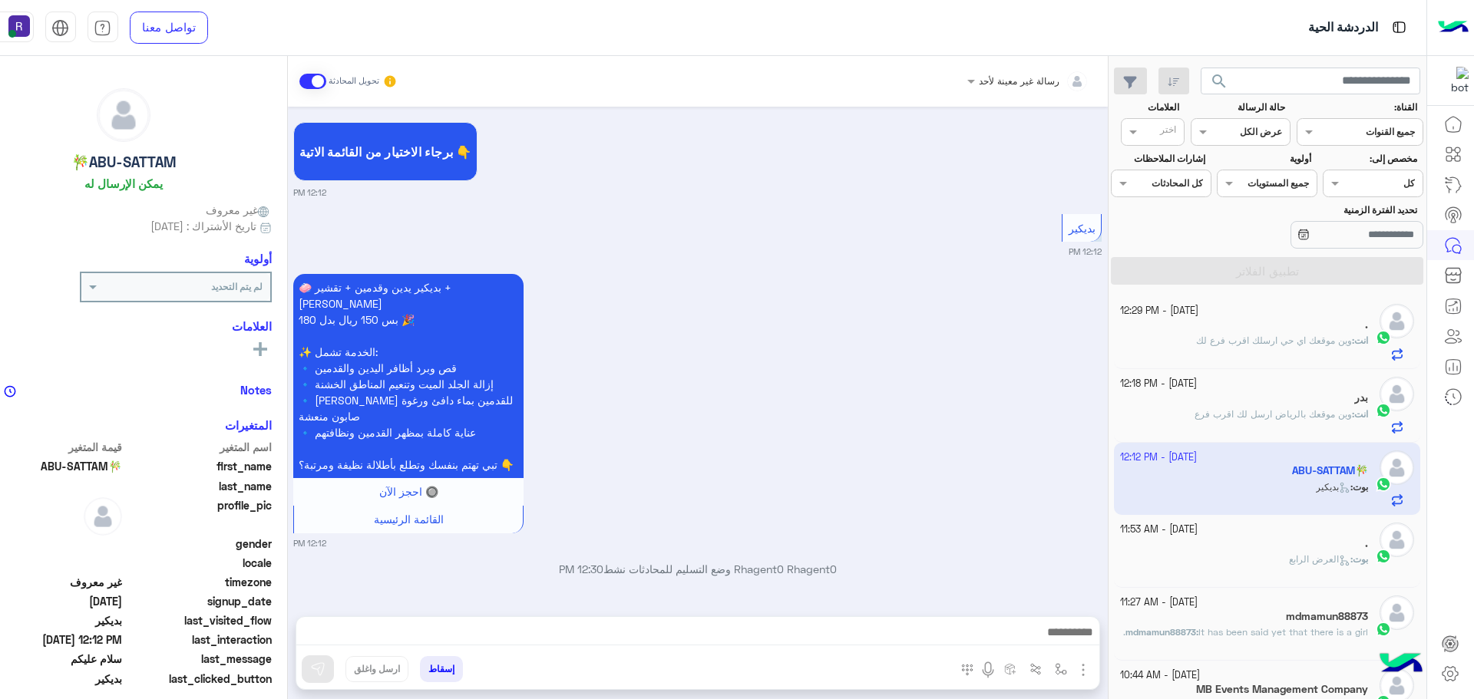
click at [1092, 671] on img "button" at bounding box center [1083, 670] width 18 height 18
click at [1092, 646] on button "الصور" at bounding box center [1059, 636] width 65 height 31
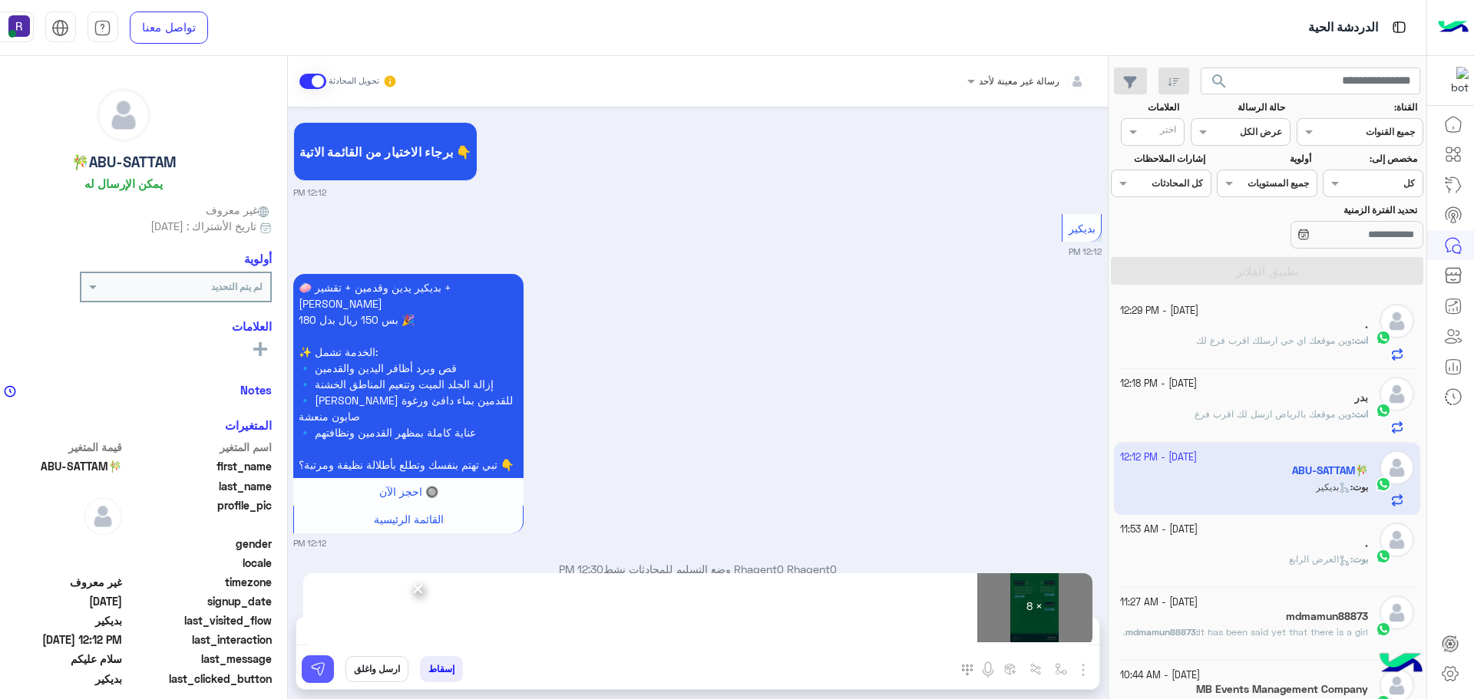
click at [325, 662] on img at bounding box center [317, 669] width 15 height 15
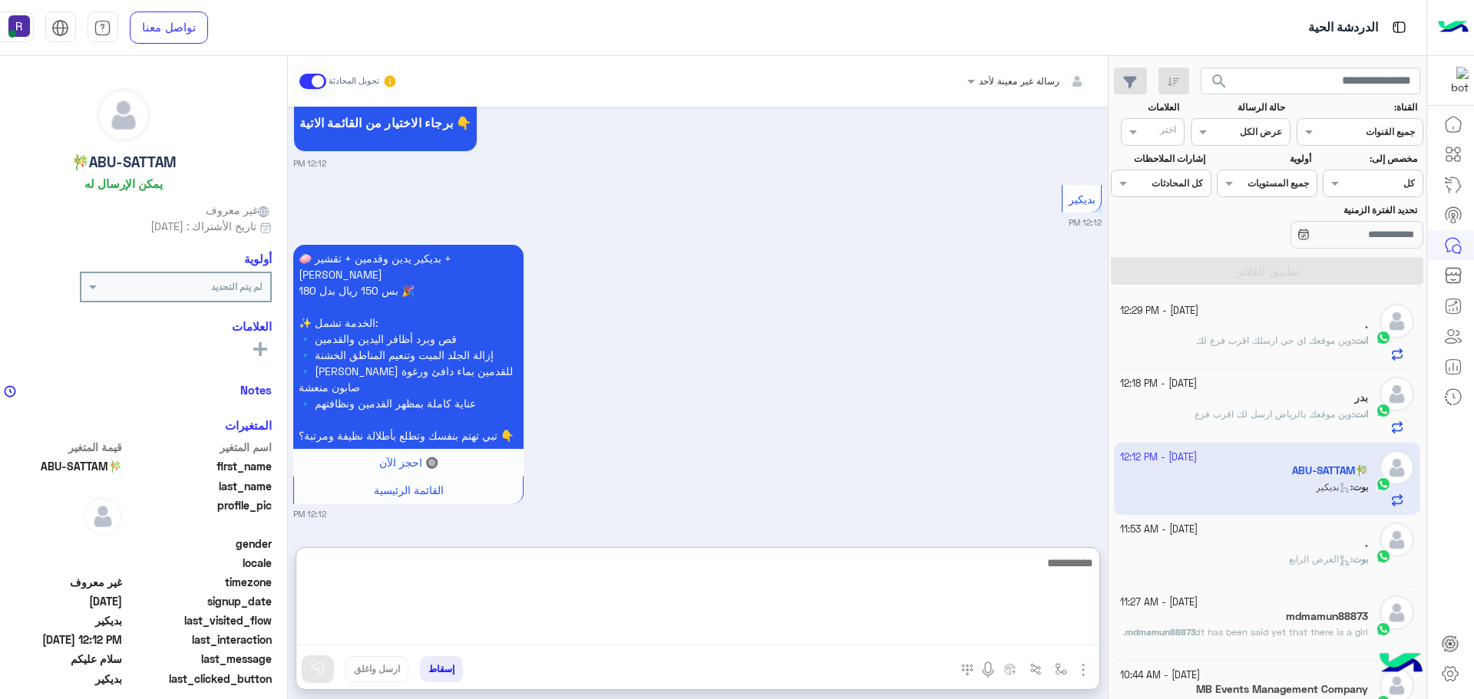
paste textarea "**********"
type textarea "**********"
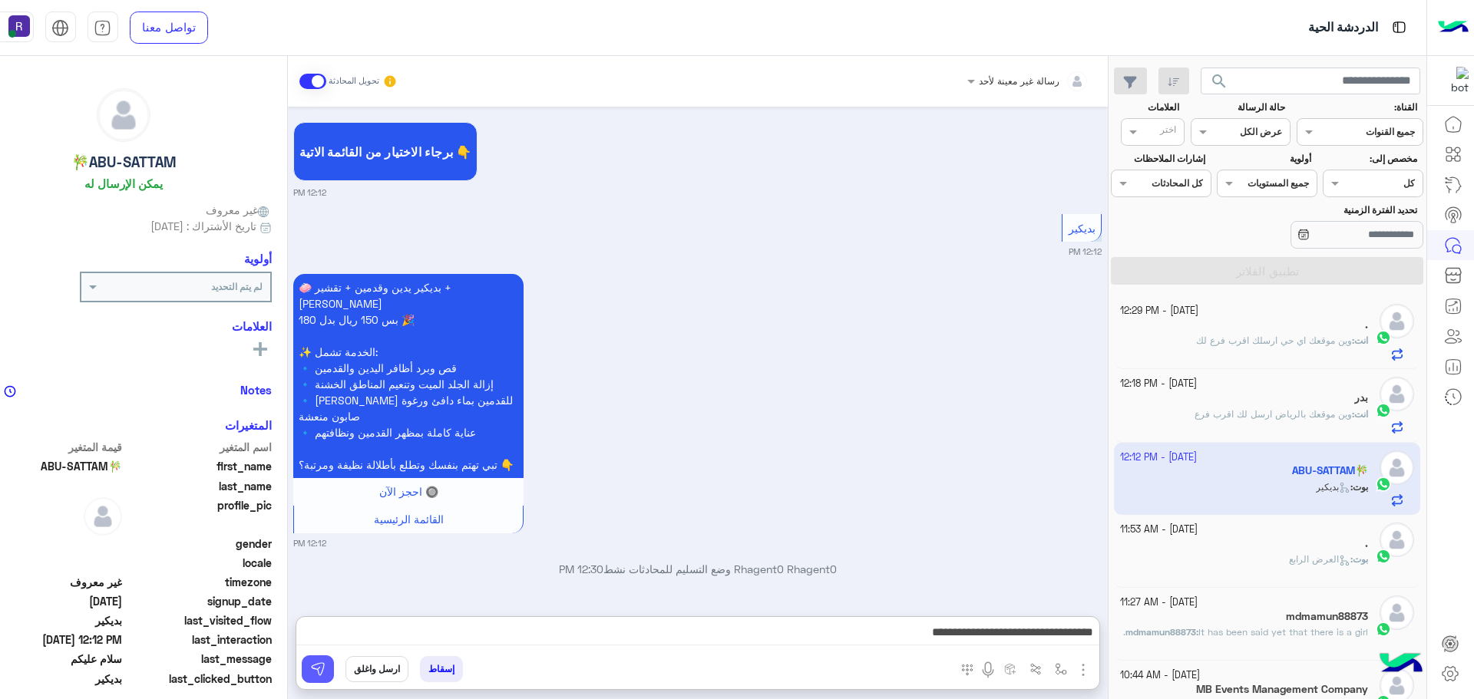
click at [325, 665] on img at bounding box center [317, 669] width 15 height 15
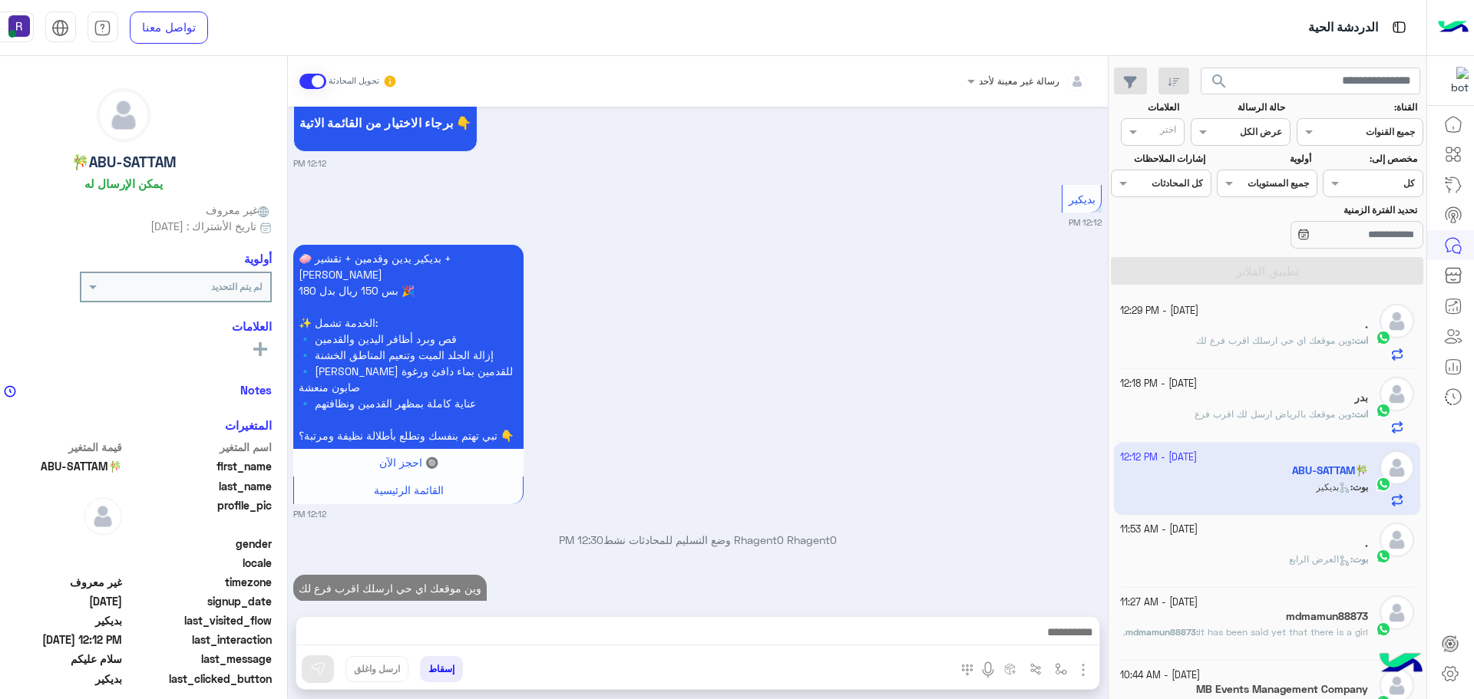
scroll to position [981, 0]
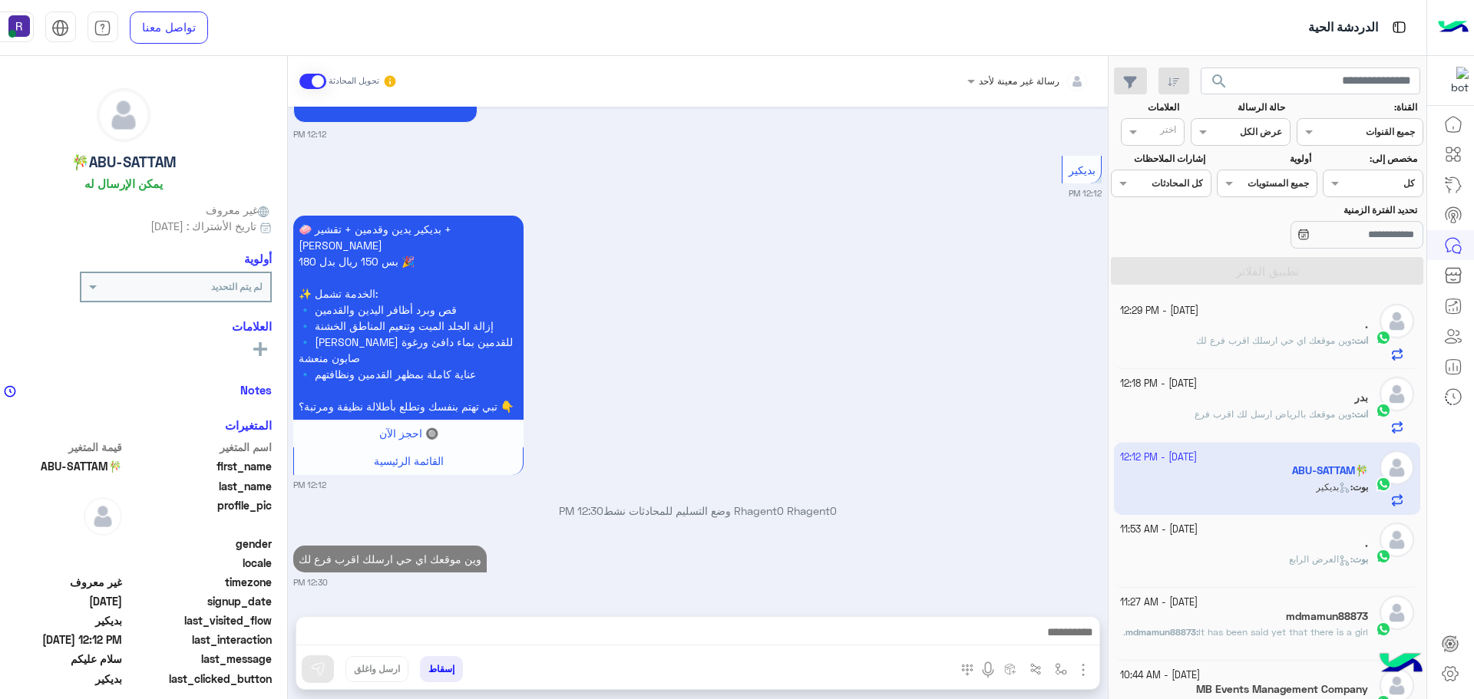
click at [1296, 566] on p "بوت : العرض الرابع" at bounding box center [1328, 560] width 79 height 14
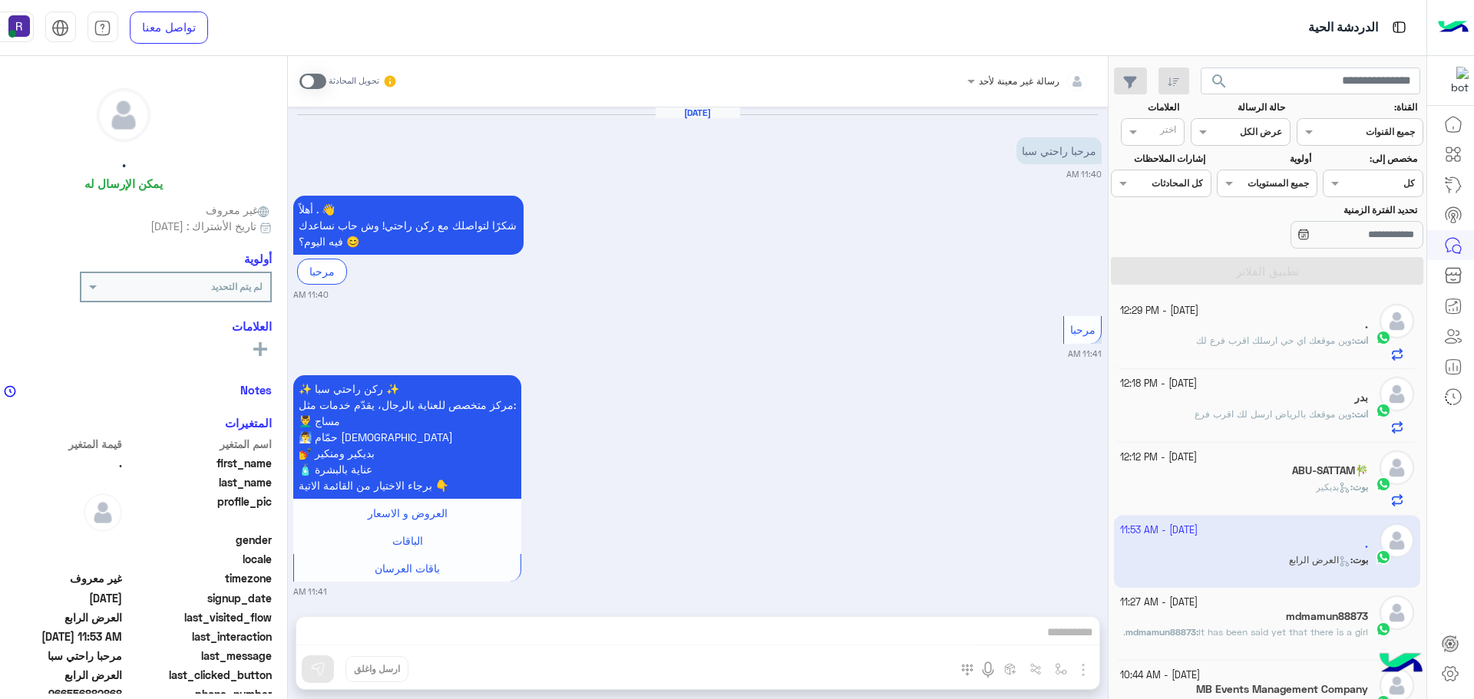
scroll to position [3013, 0]
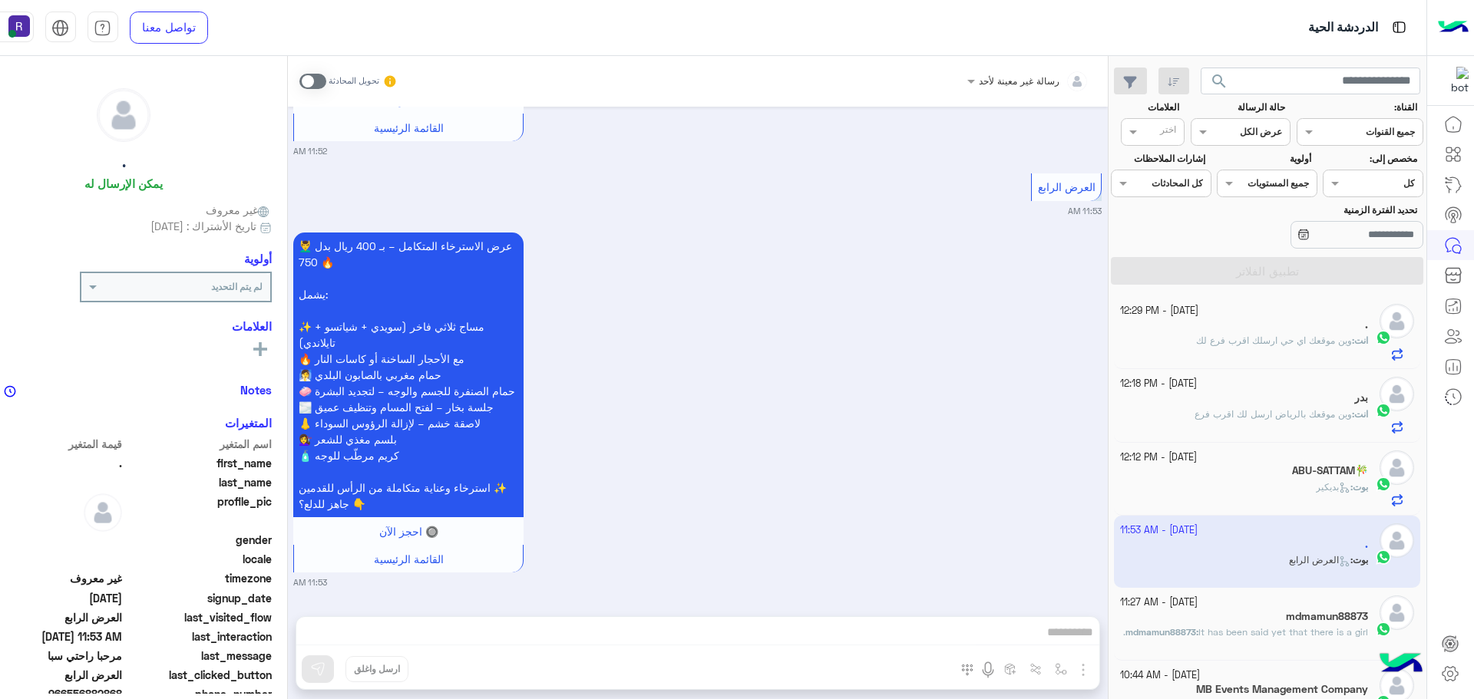
click at [326, 75] on span at bounding box center [312, 81] width 27 height 15
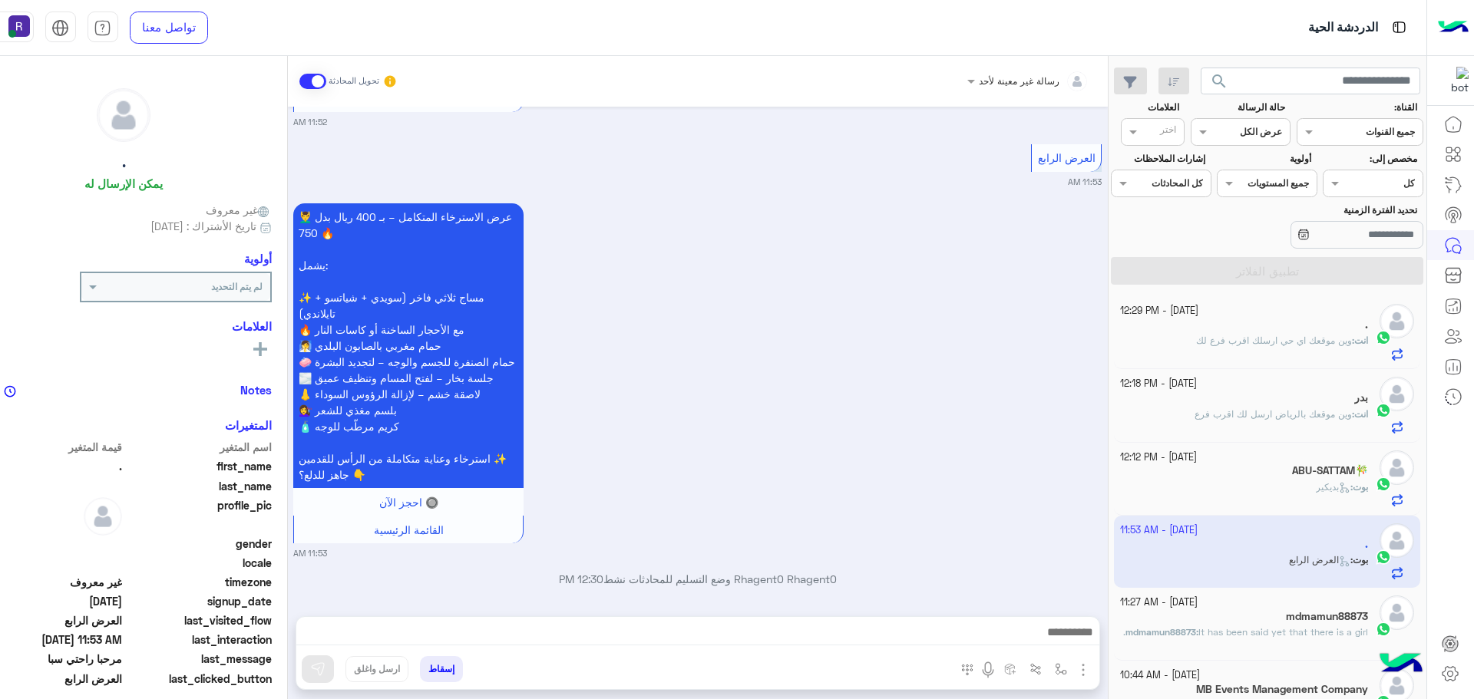
scroll to position [3052, 0]
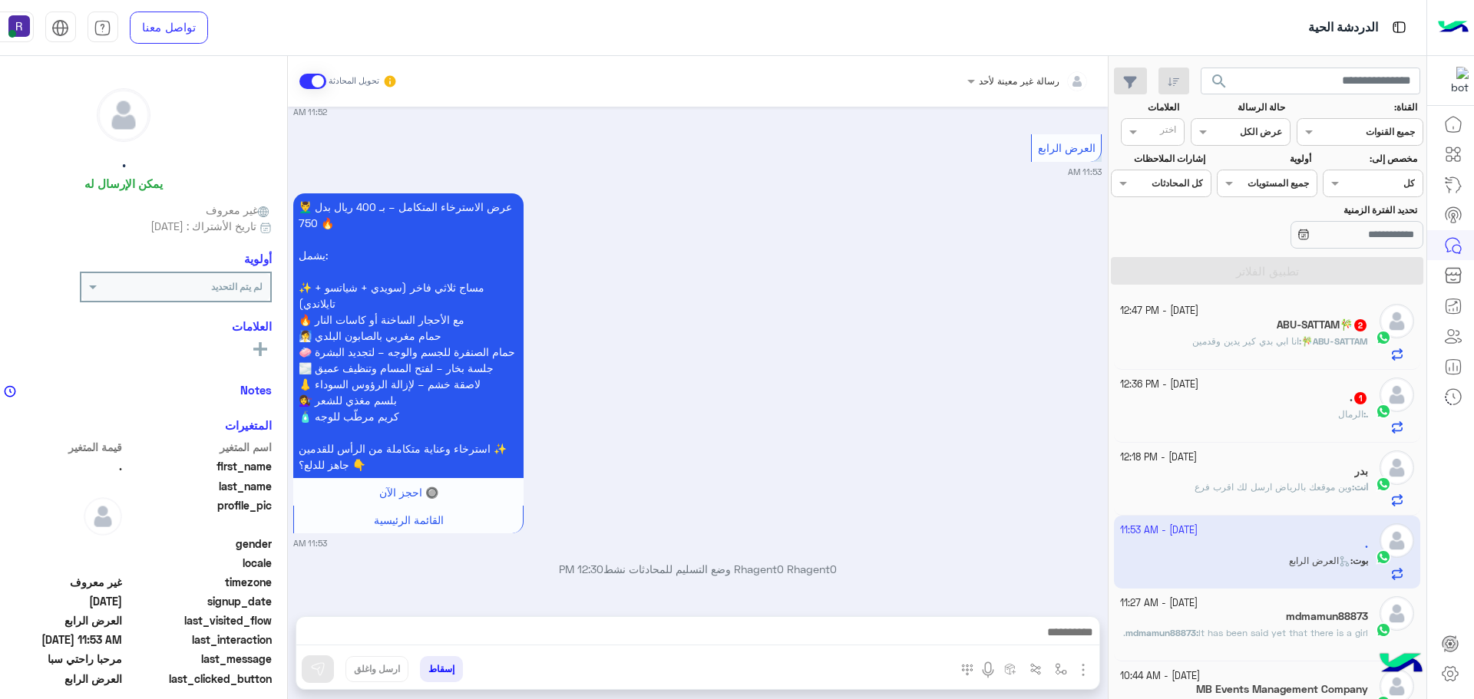
click at [1273, 416] on div ". : الرمال" at bounding box center [1244, 421] width 248 height 27
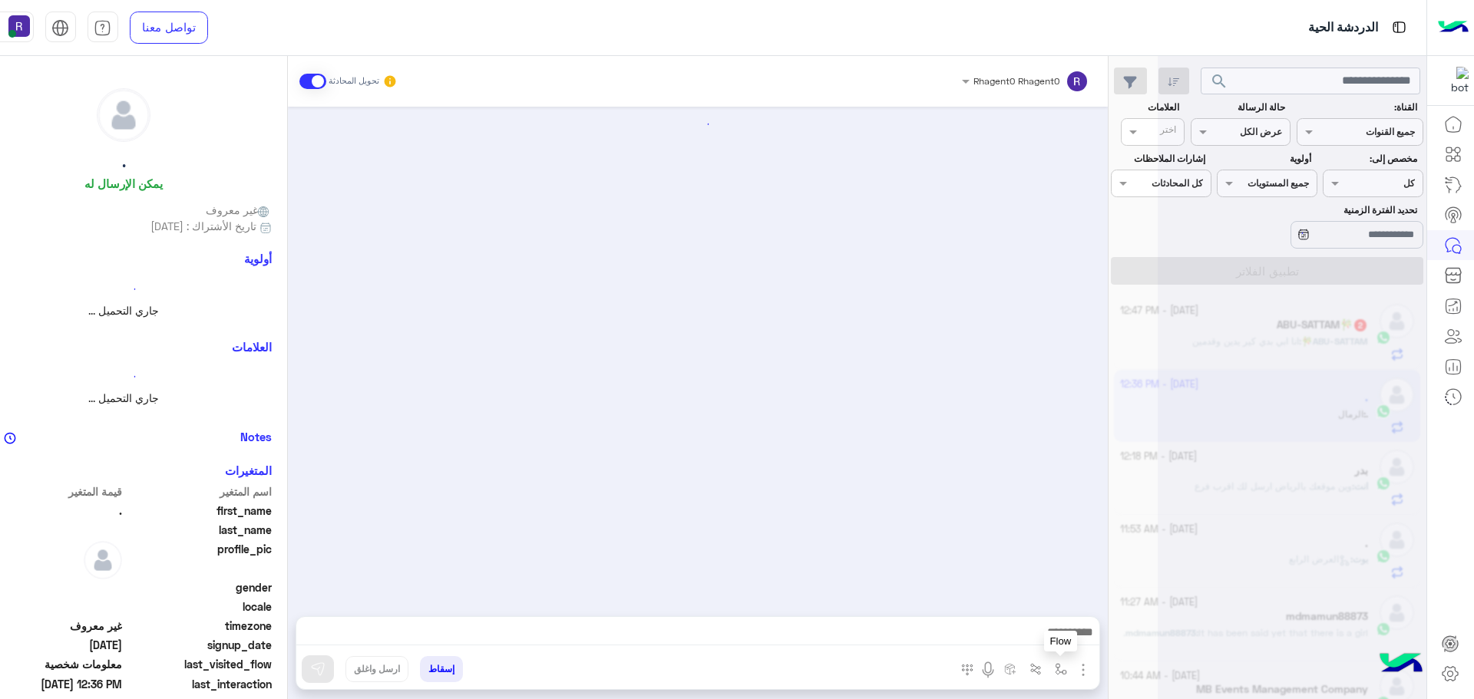
click at [1067, 666] on img "button" at bounding box center [1061, 669] width 12 height 12
click at [1072, 644] on div "أدخل اسم مجموعة الرسائل" at bounding box center [1006, 636] width 132 height 28
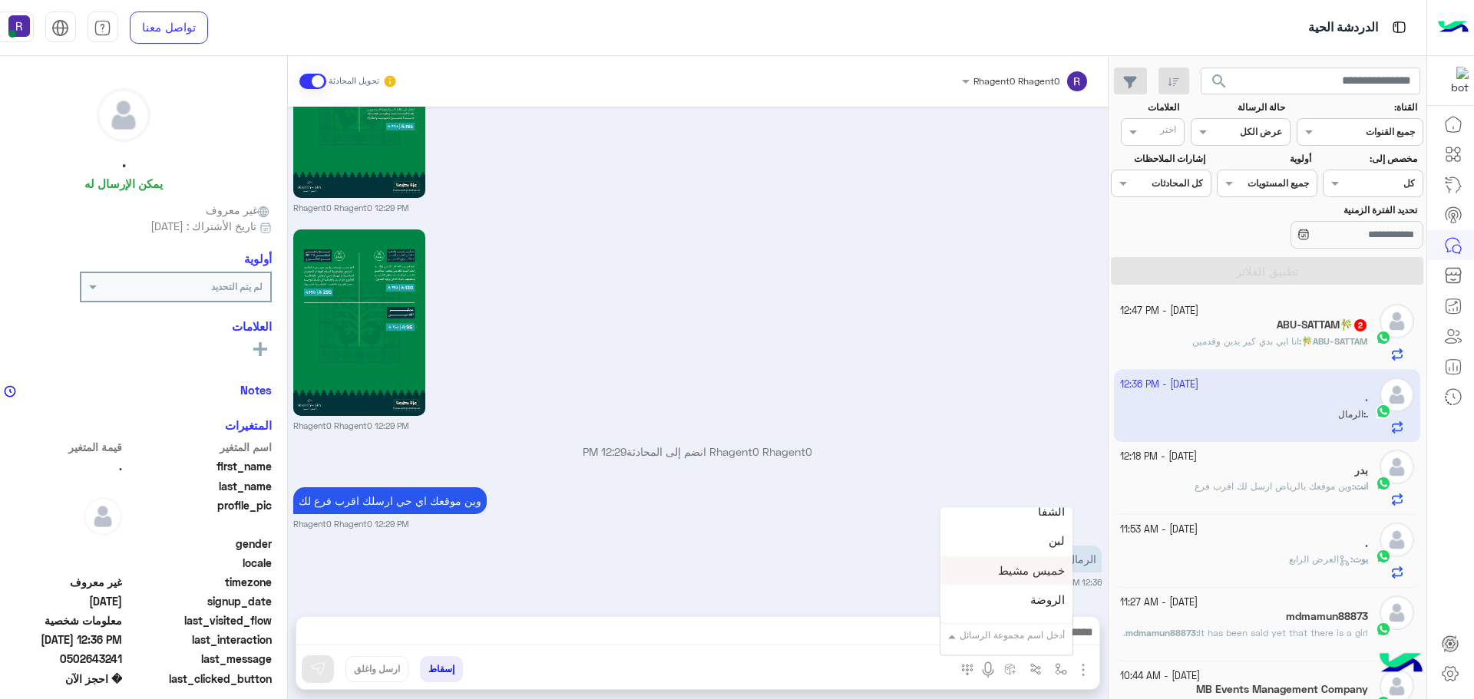
scroll to position [998, 0]
click at [1065, 560] on span "الجنادرية" at bounding box center [1043, 559] width 42 height 14
type textarea "*********"
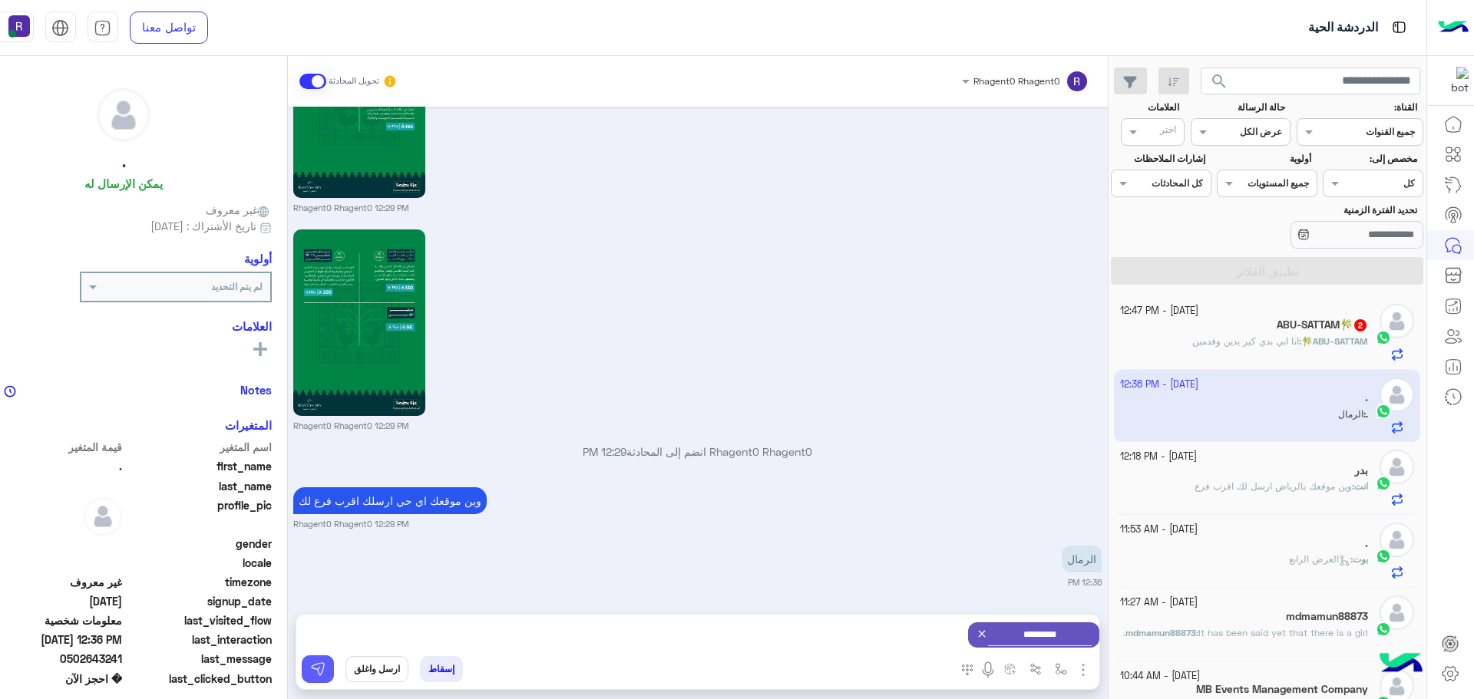
click at [334, 668] on button at bounding box center [318, 669] width 32 height 28
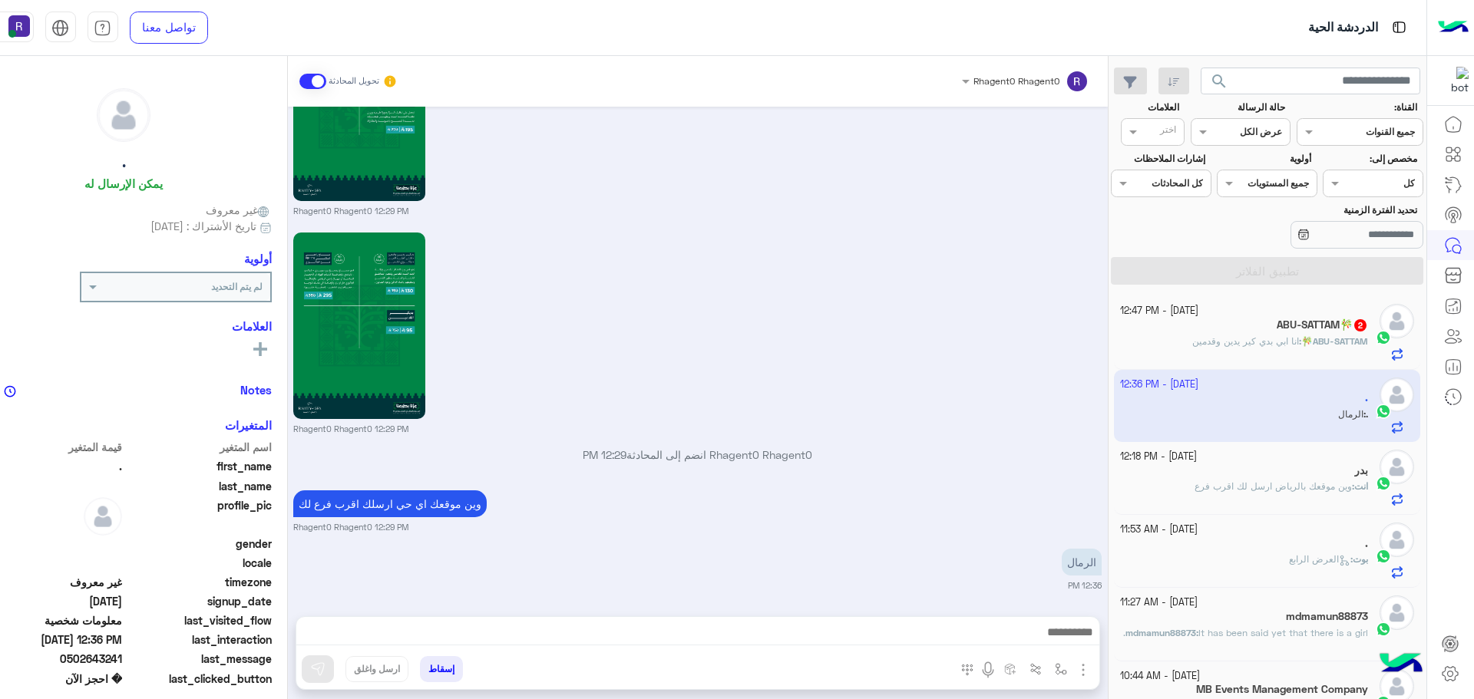
scroll to position [2256, 0]
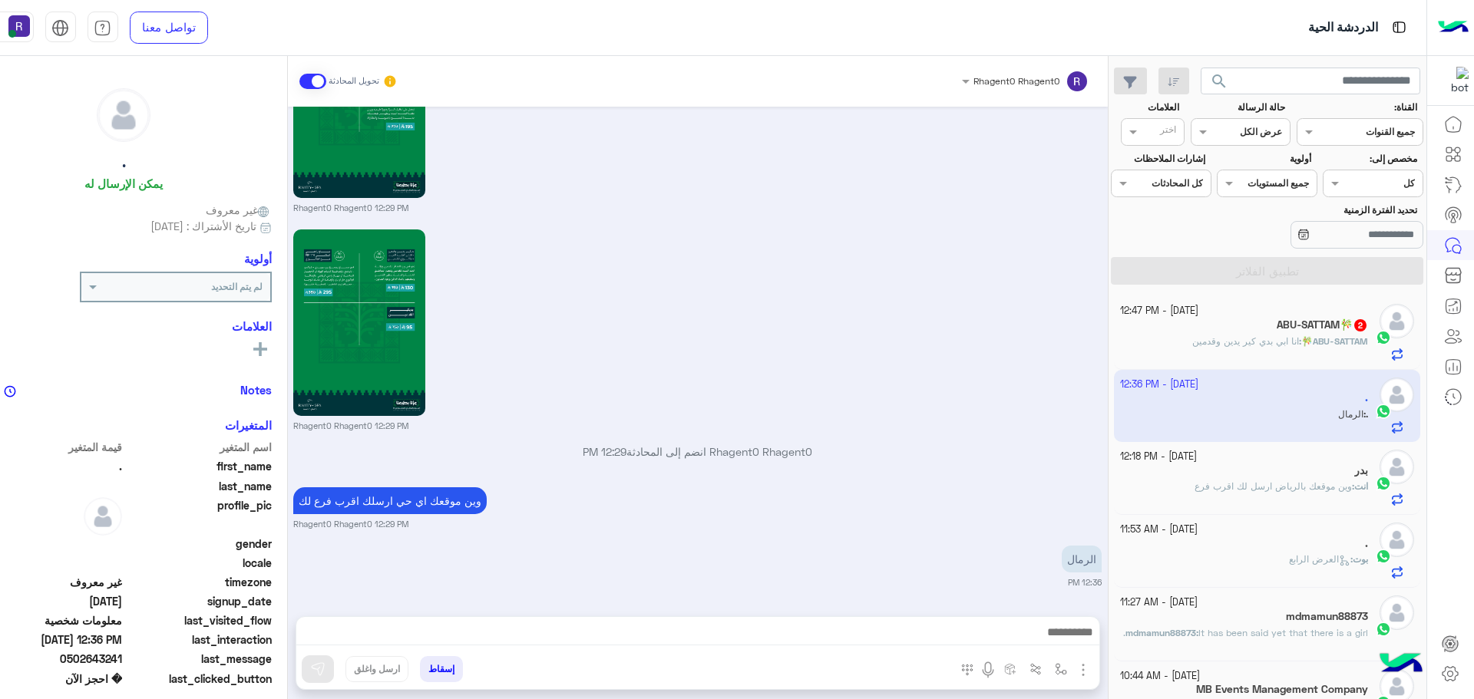
click at [1332, 348] on p "ABU-SATTAM🎋 : [PERSON_NAME] يدين وقدمين" at bounding box center [1280, 342] width 176 height 14
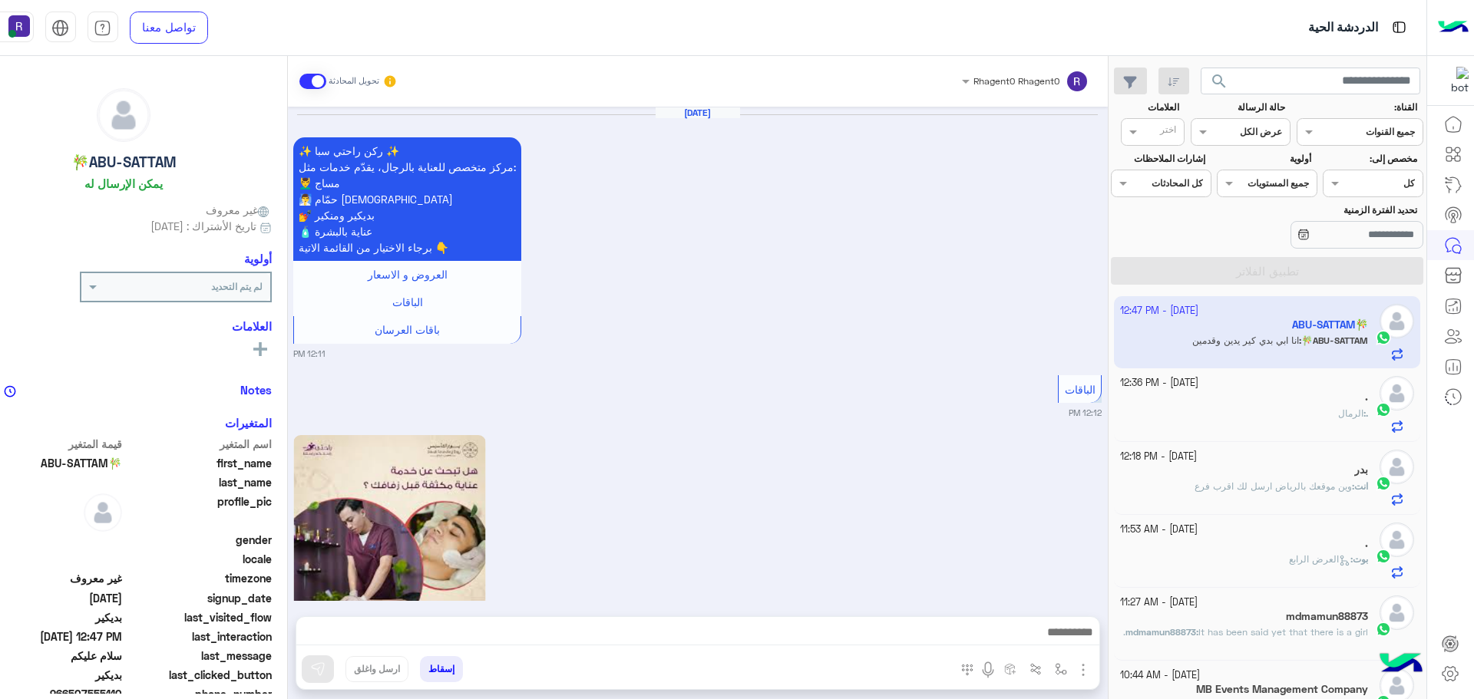
scroll to position [2646, 0]
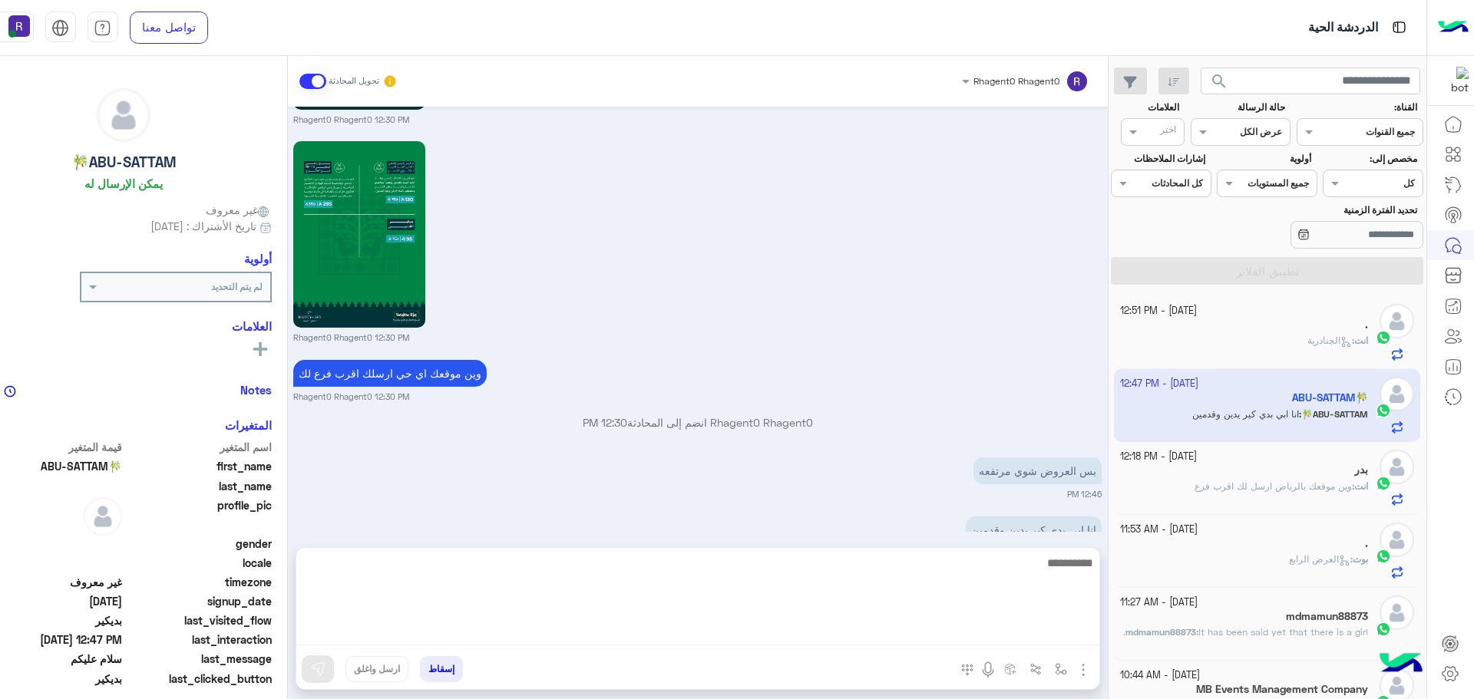
click at [956, 636] on textarea at bounding box center [697, 599] width 803 height 92
type textarea "**********"
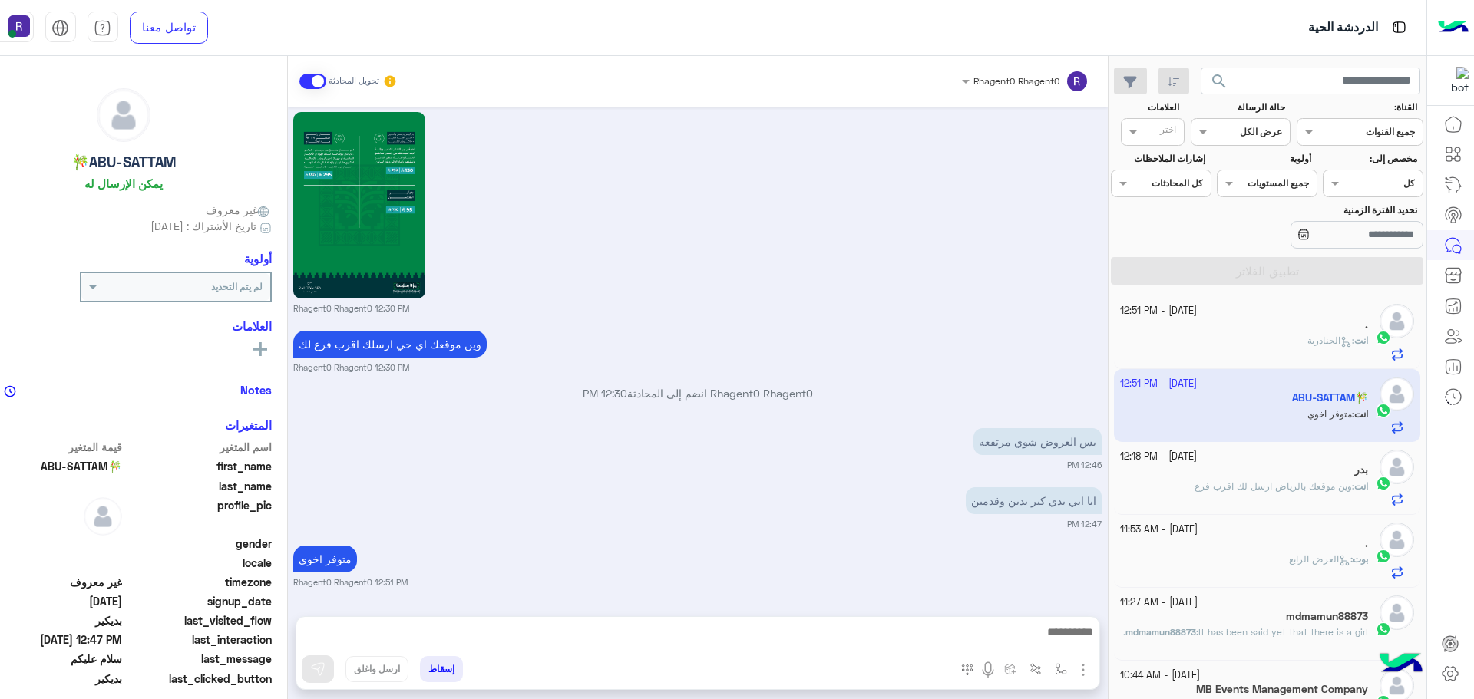
click at [751, 518] on small "12:47 PM" at bounding box center [697, 524] width 808 height 12
click at [1307, 345] on span "الجنادرية" at bounding box center [1329, 341] width 45 height 12
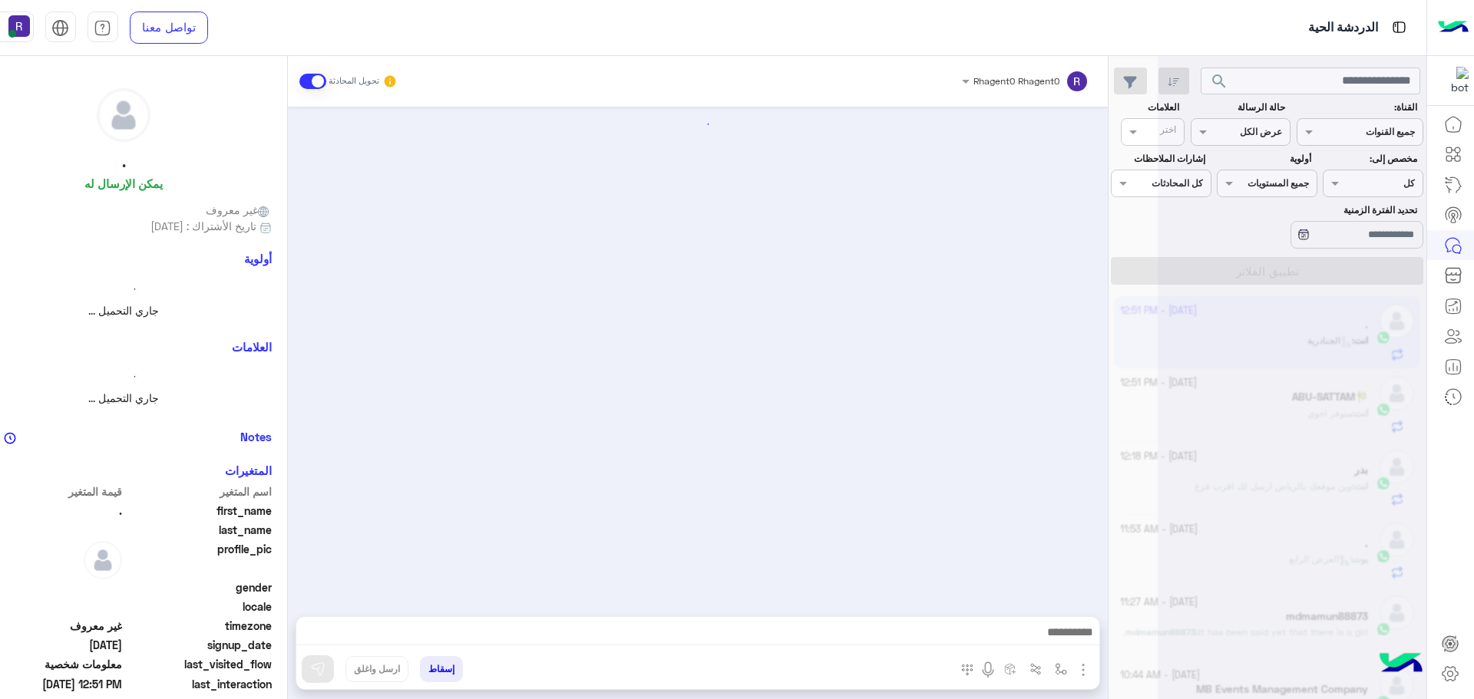
scroll to position [2342, 0]
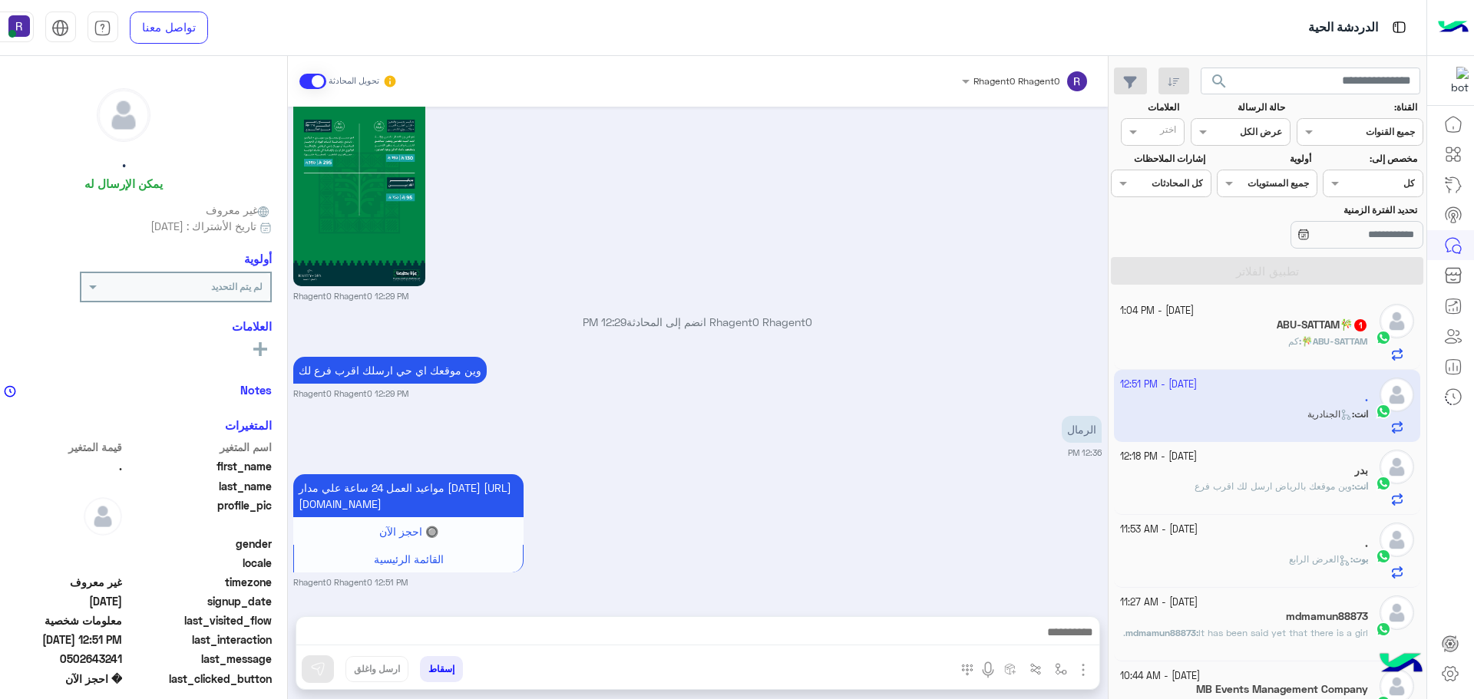
click at [1337, 333] on div "ABU-SATTAM🎋 1" at bounding box center [1244, 327] width 248 height 16
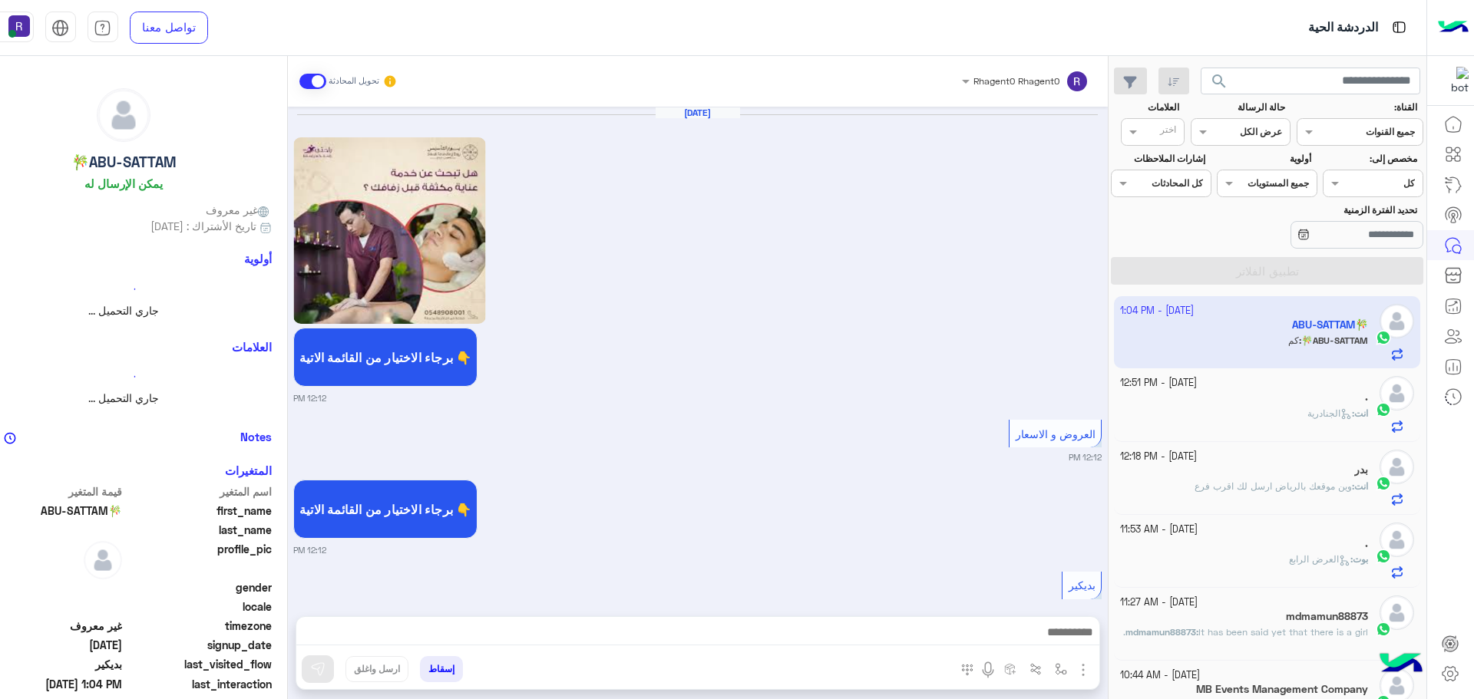
scroll to position [2465, 0]
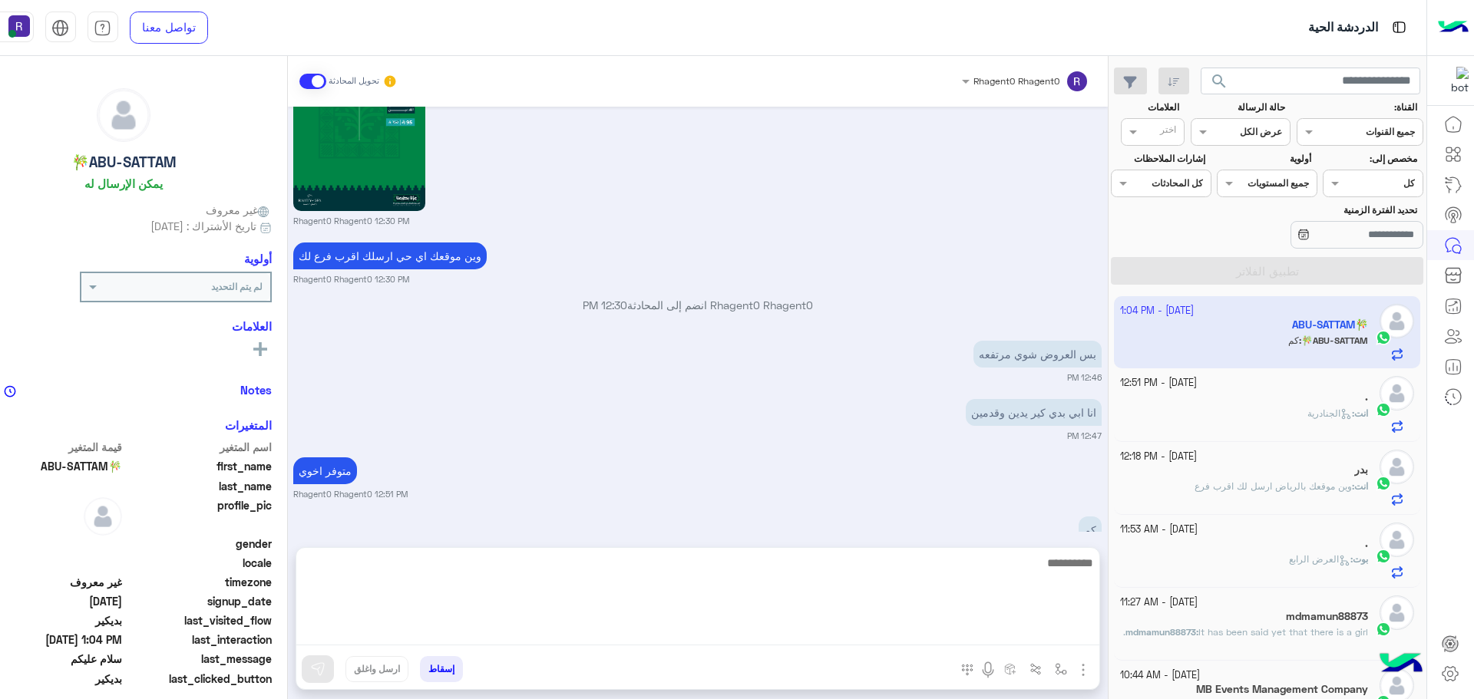
click at [636, 634] on textarea at bounding box center [697, 599] width 803 height 92
type textarea "********"
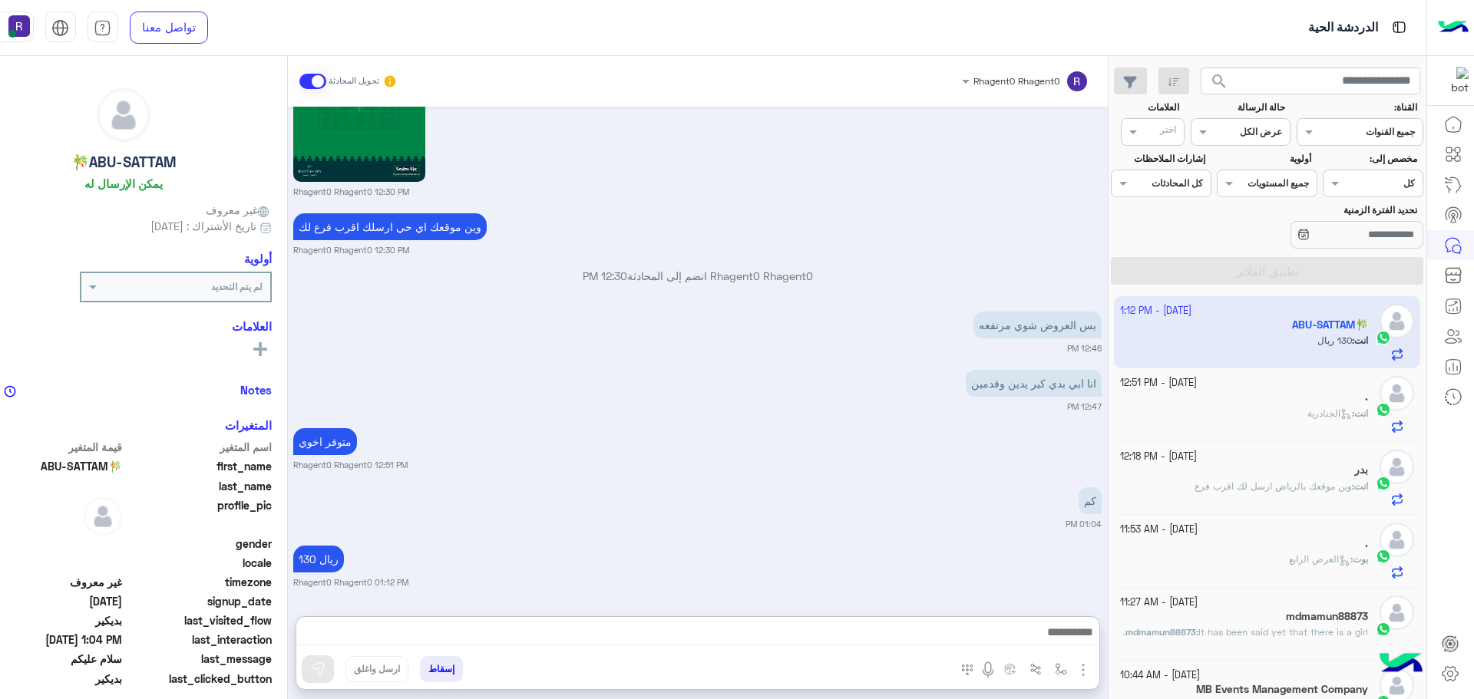
click at [1239, 401] on div "." at bounding box center [1244, 399] width 248 height 16
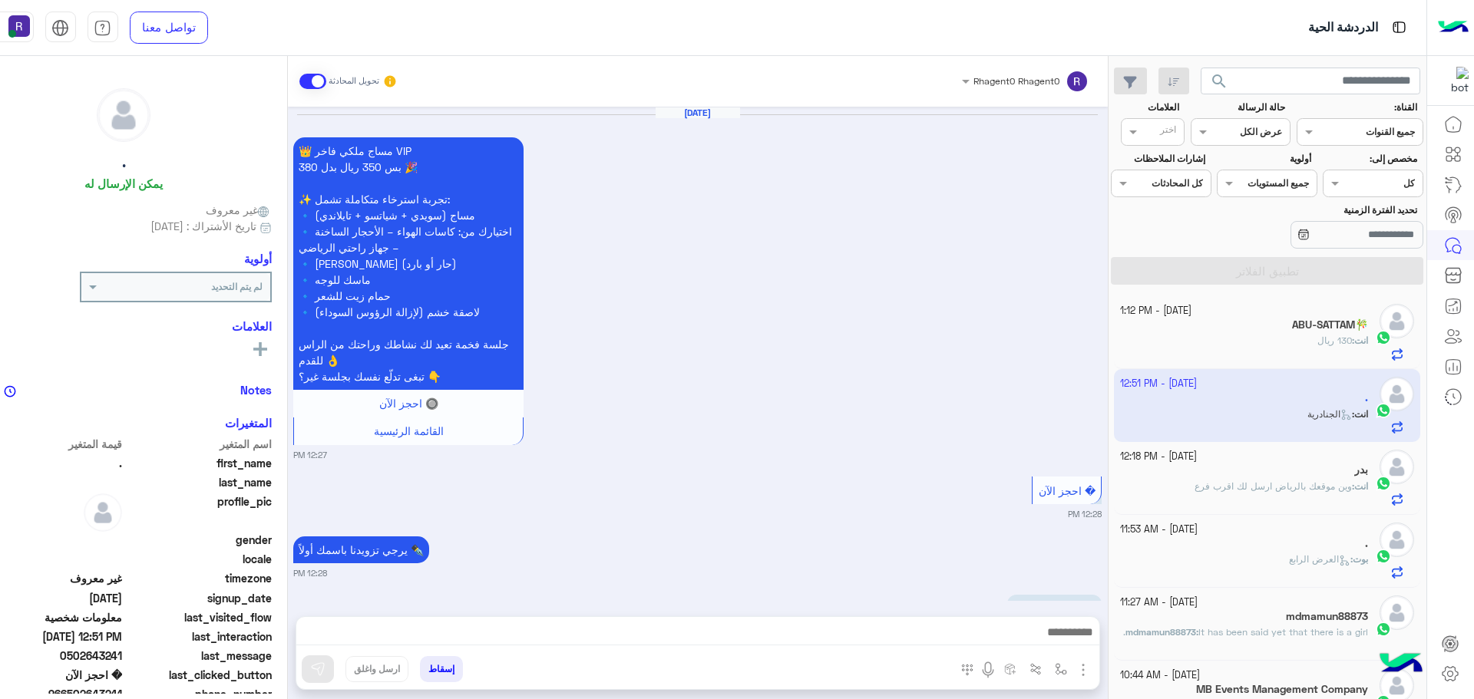
scroll to position [2342, 0]
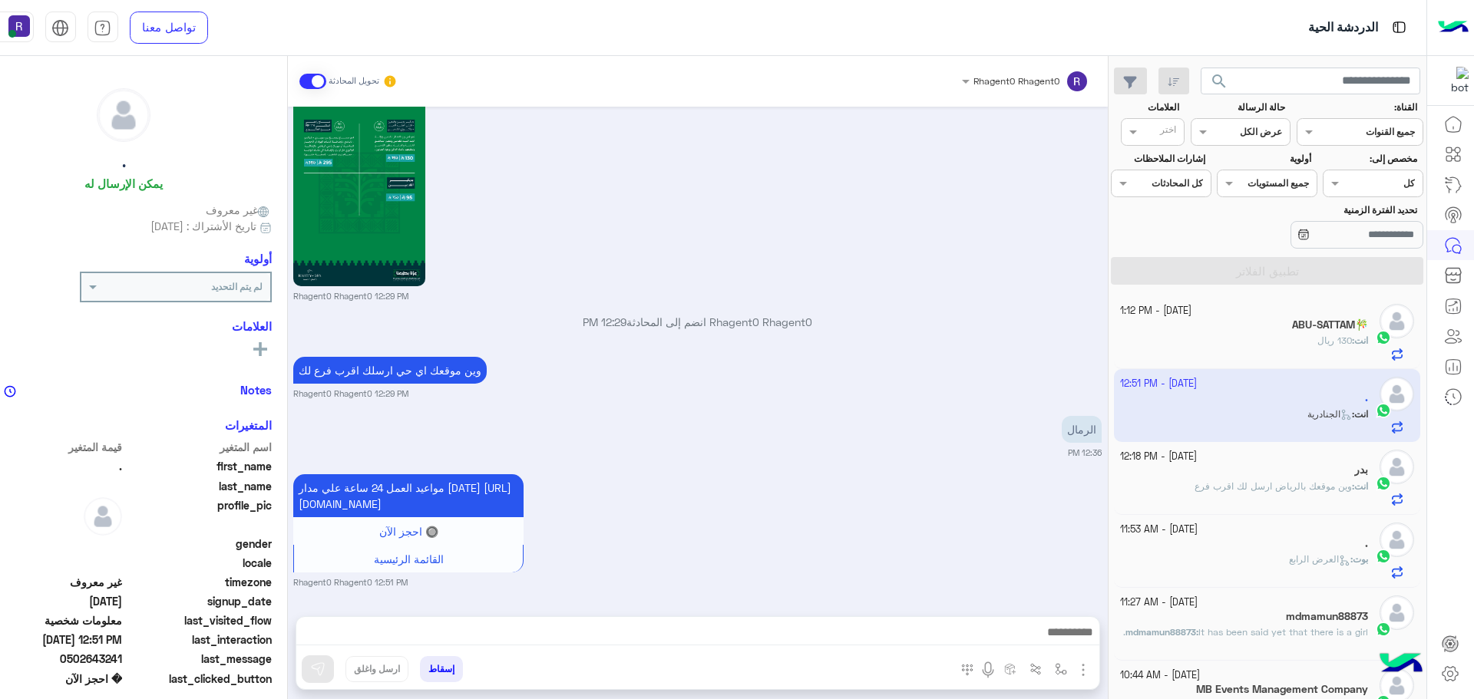
drag, startPoint x: 814, startPoint y: 452, endPoint x: 976, endPoint y: 457, distance: 162.0
click at [814, 452] on div "[DATE] 👑 مساج ملكي فاخر VIP بس 350 ريال بدل 380 🎉 ✨ تجربة استرخاء متكاملة تشمل:…" at bounding box center [698, 354] width 820 height 494
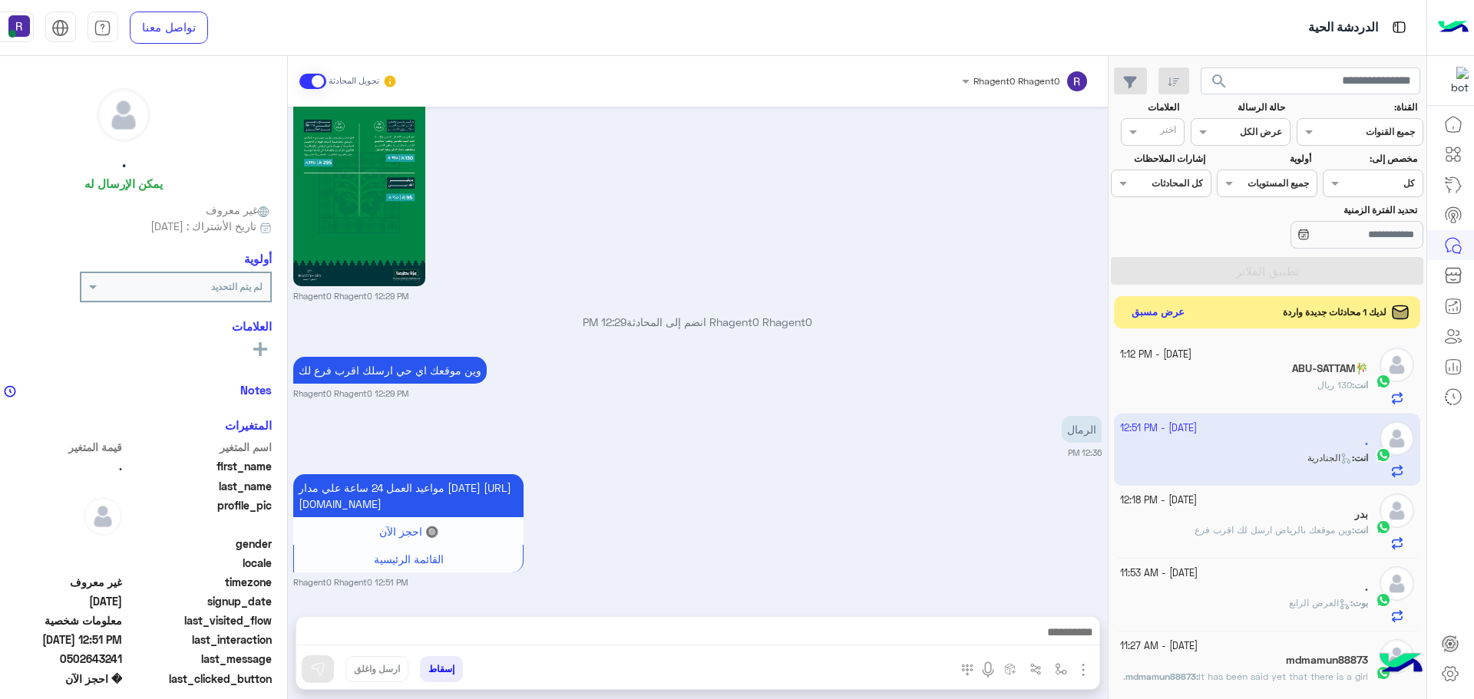
click at [1190, 309] on button "عرض مسبق" at bounding box center [1157, 312] width 64 height 21
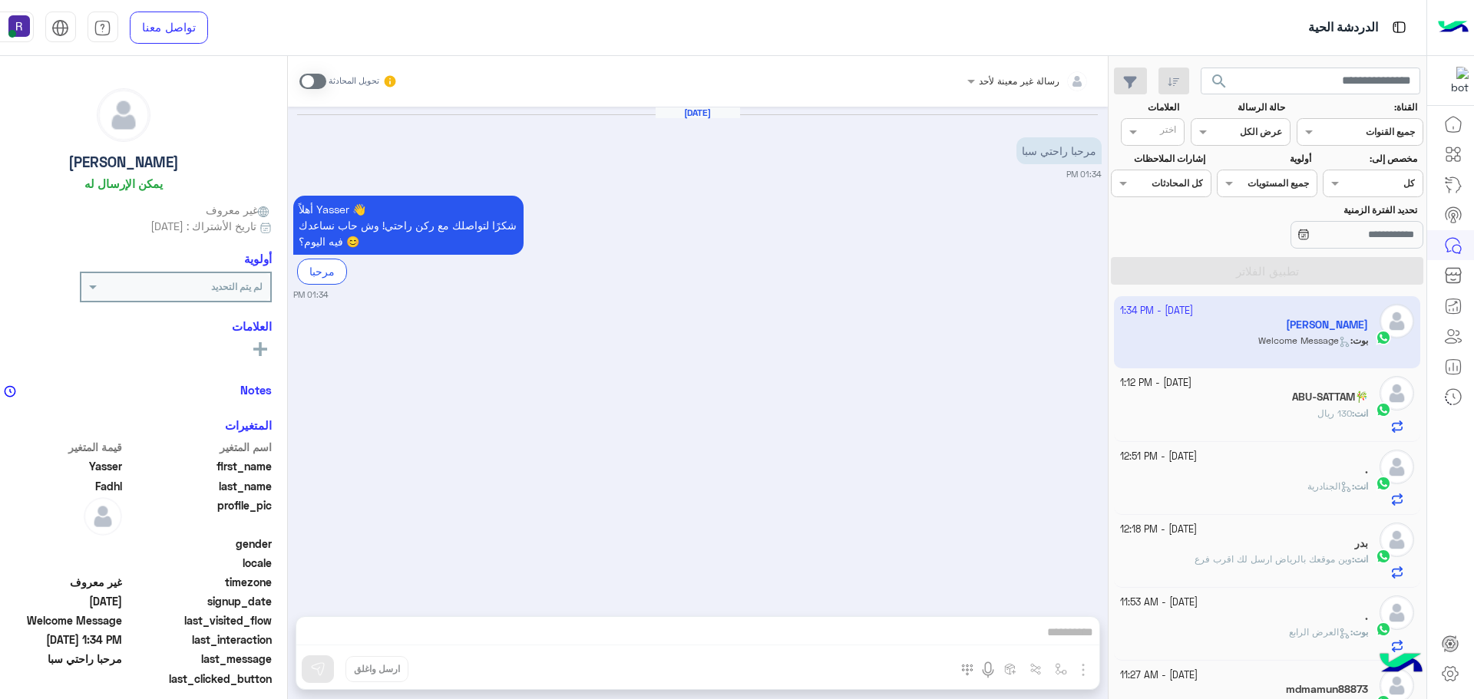
click at [326, 82] on span at bounding box center [312, 81] width 27 height 15
click at [1092, 661] on img "button" at bounding box center [1083, 670] width 18 height 18
click at [1092, 635] on button "الصور" at bounding box center [1059, 636] width 65 height 31
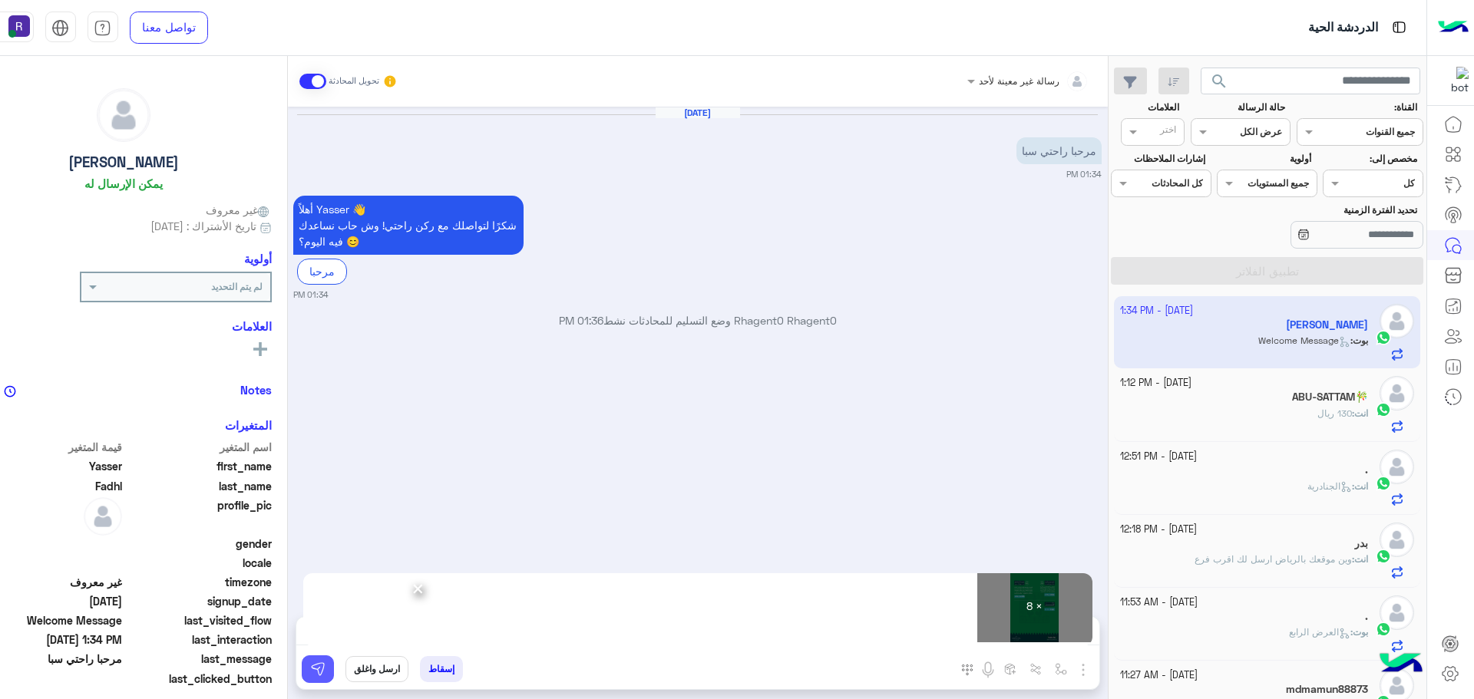
click at [334, 661] on button at bounding box center [318, 669] width 32 height 28
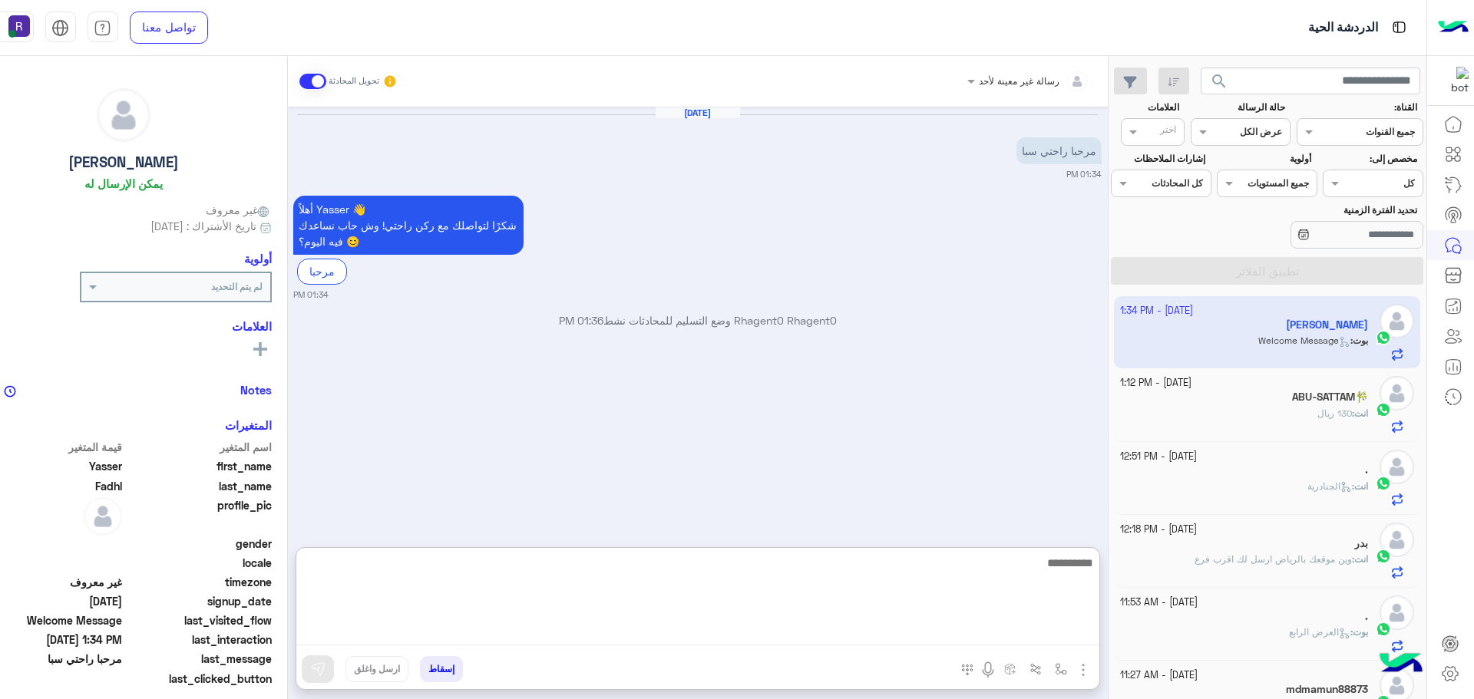
paste textarea "**********"
type textarea "**********"
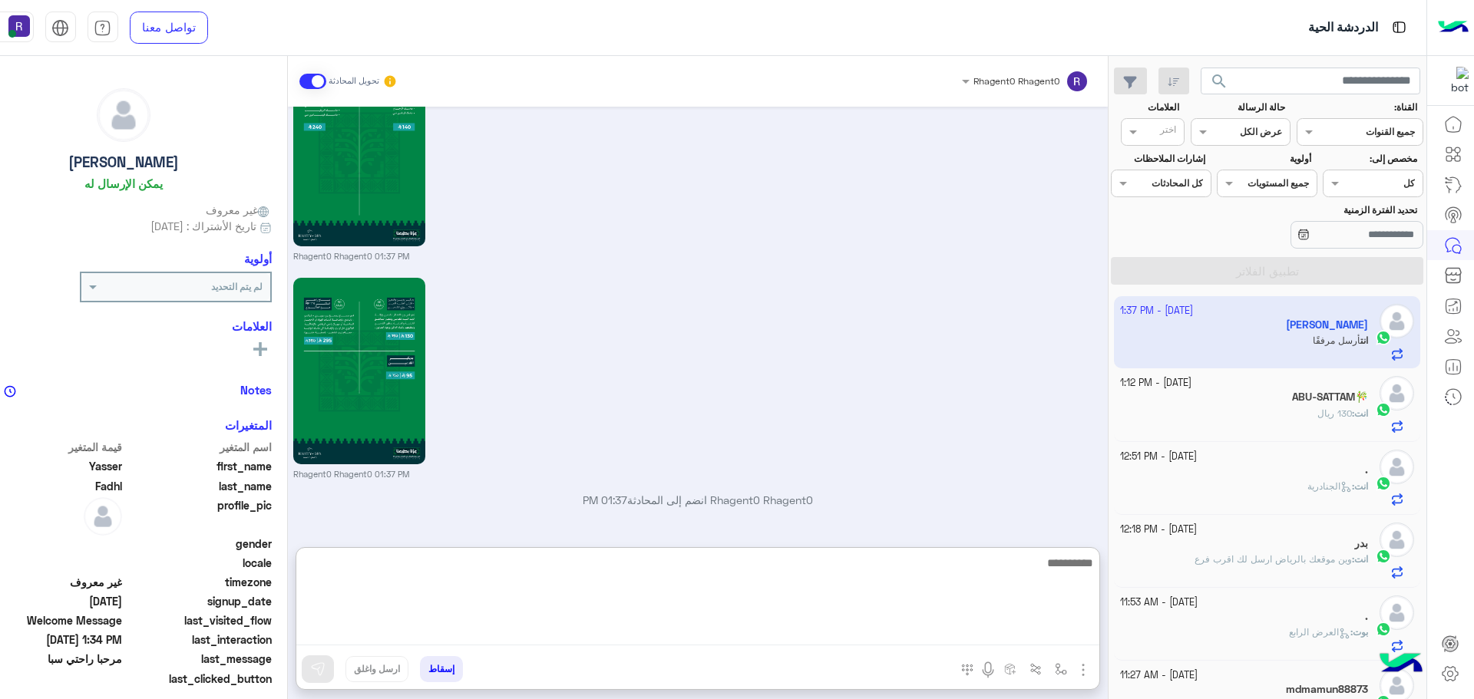
scroll to position [1664, 0]
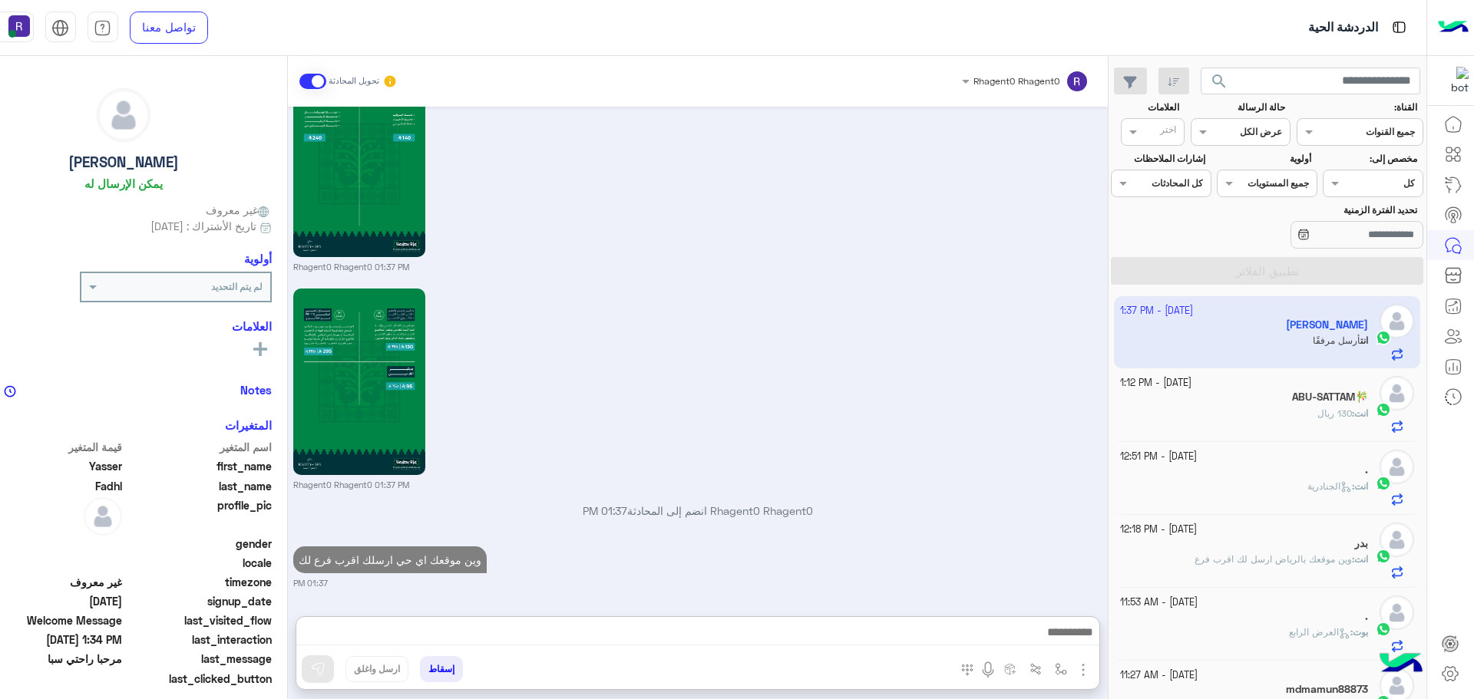
click at [1352, 412] on b "انت :" at bounding box center [1360, 414] width 16 height 12
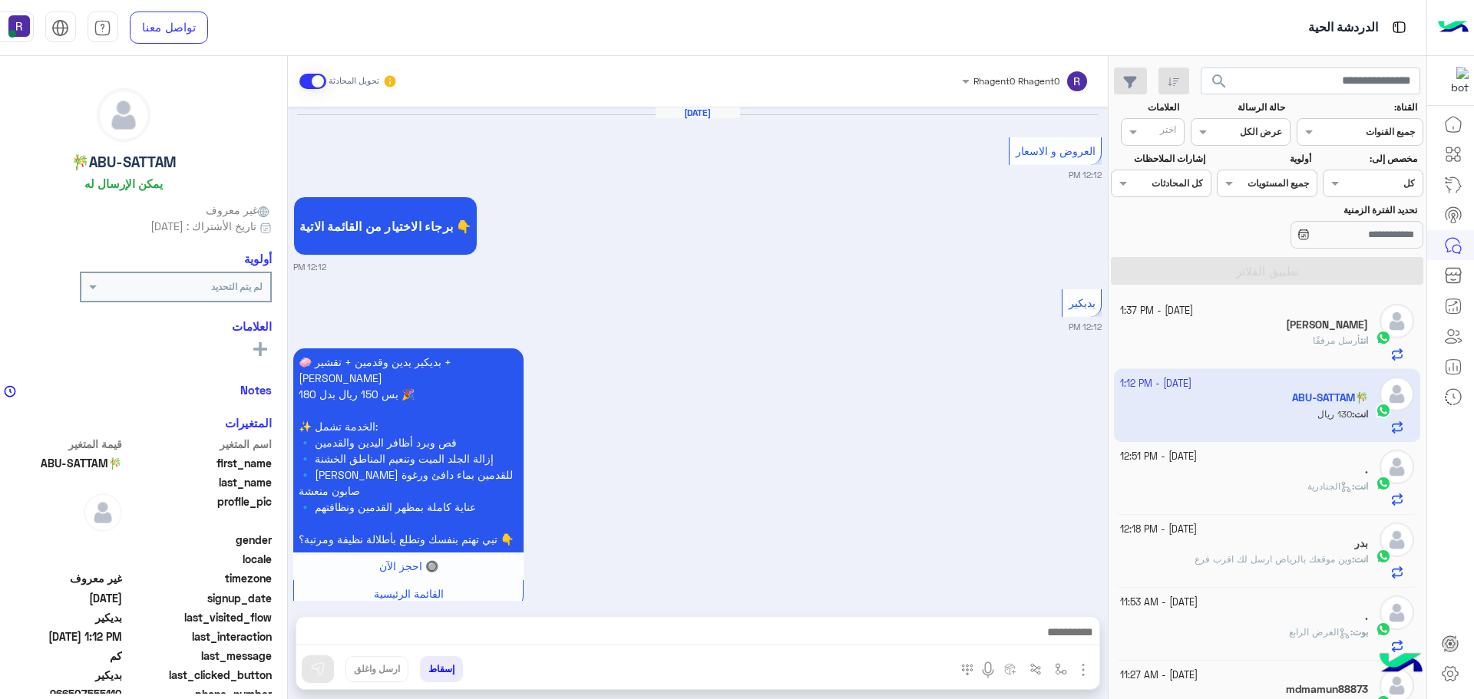
scroll to position [2227, 0]
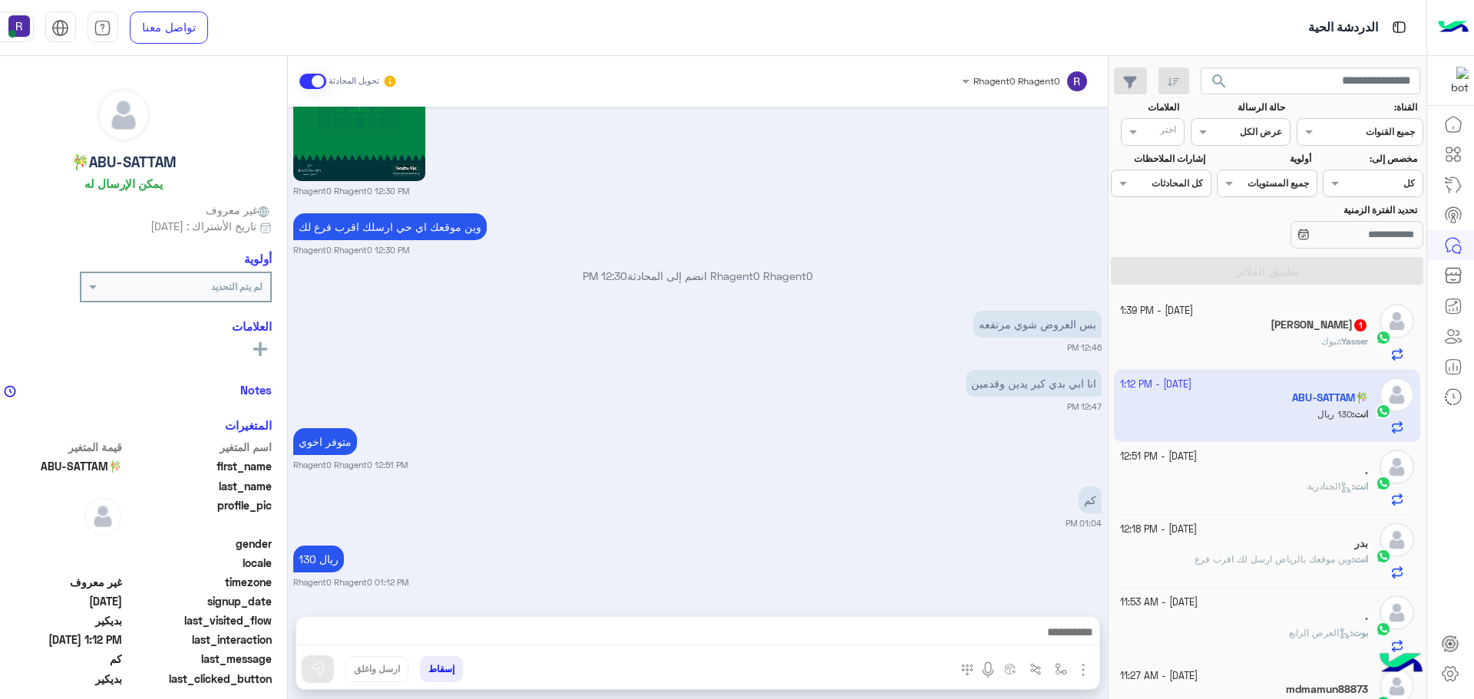
click at [1276, 338] on div "Yasser : تبوك" at bounding box center [1244, 348] width 248 height 27
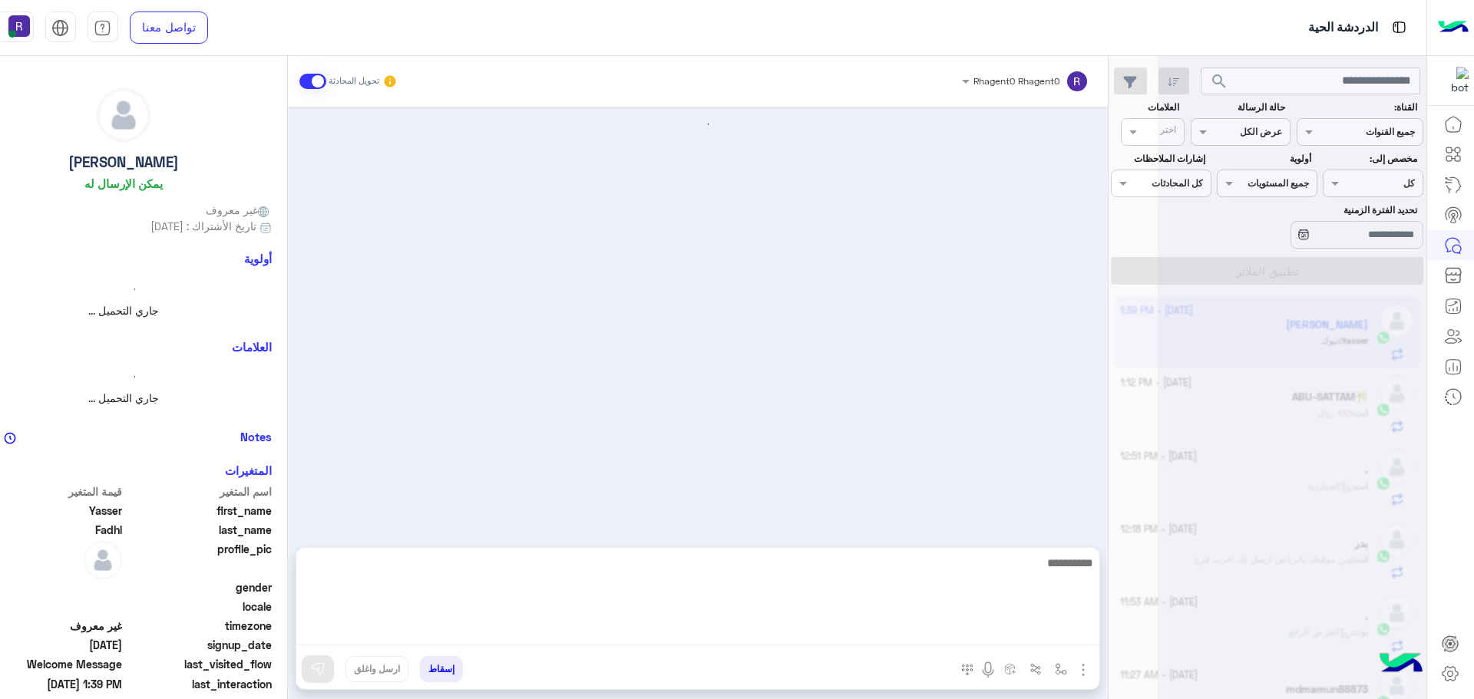
click at [642, 630] on textarea at bounding box center [697, 599] width 803 height 92
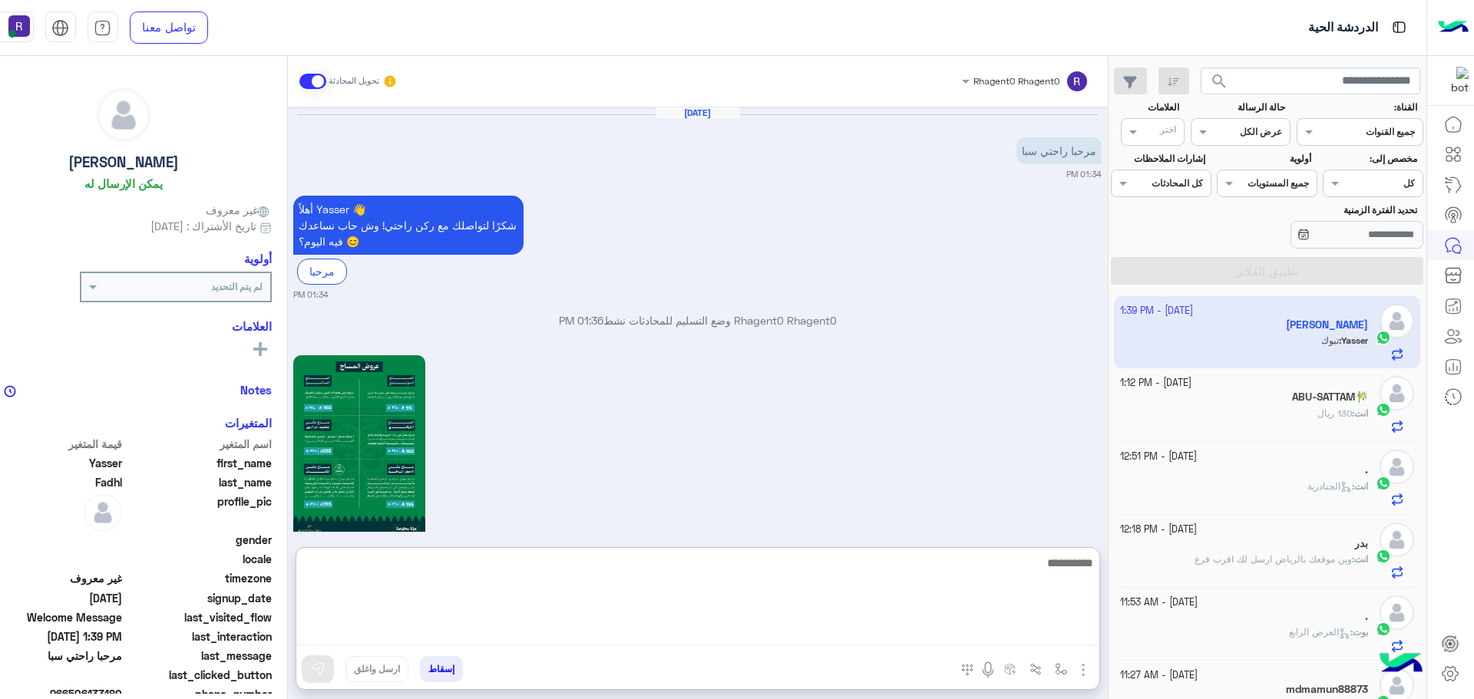
scroll to position [1723, 0]
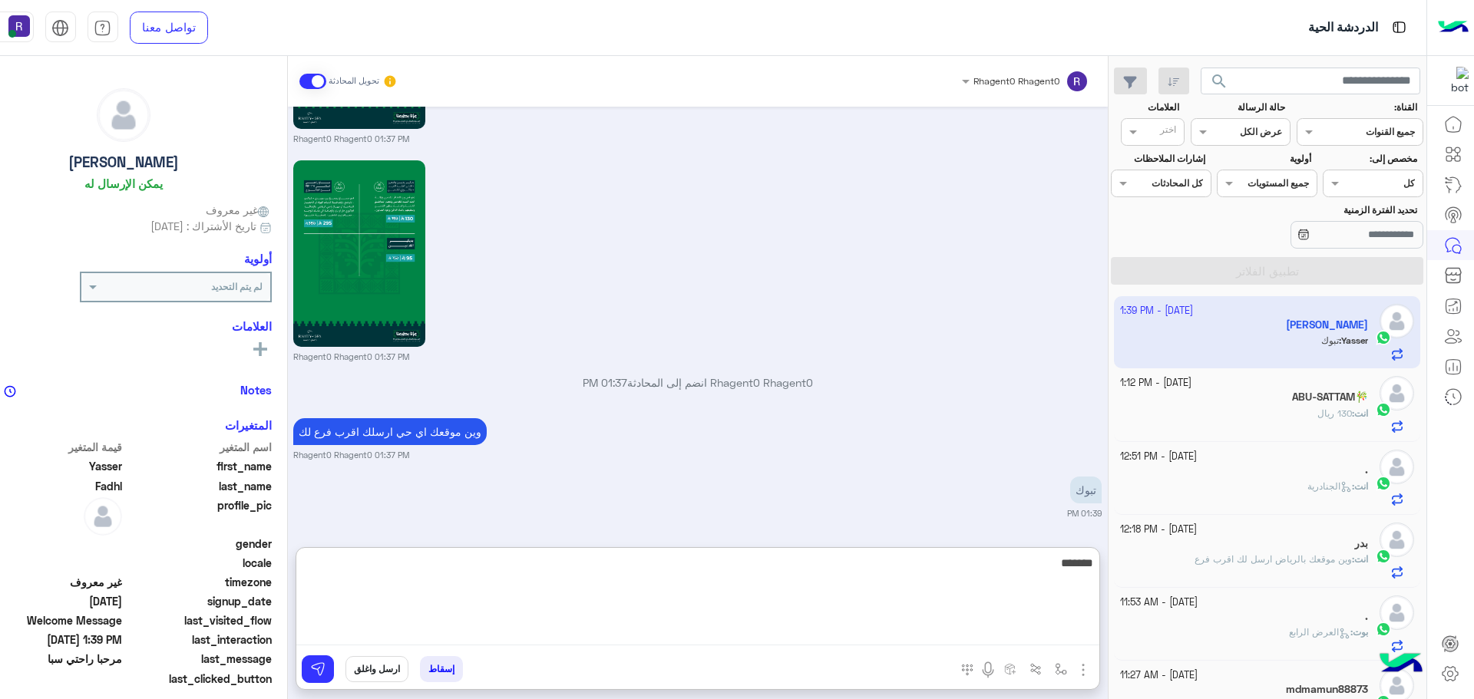
type textarea "*******"
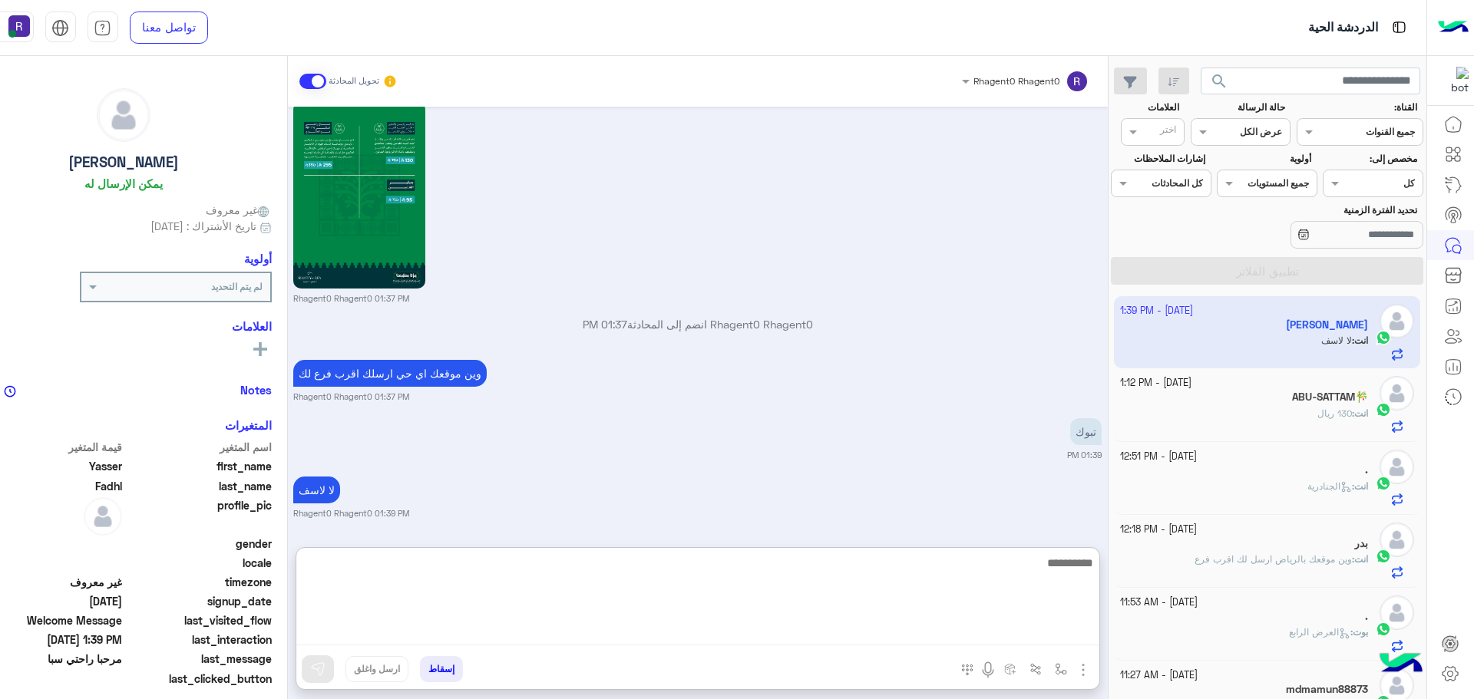
scroll to position [1841, 0]
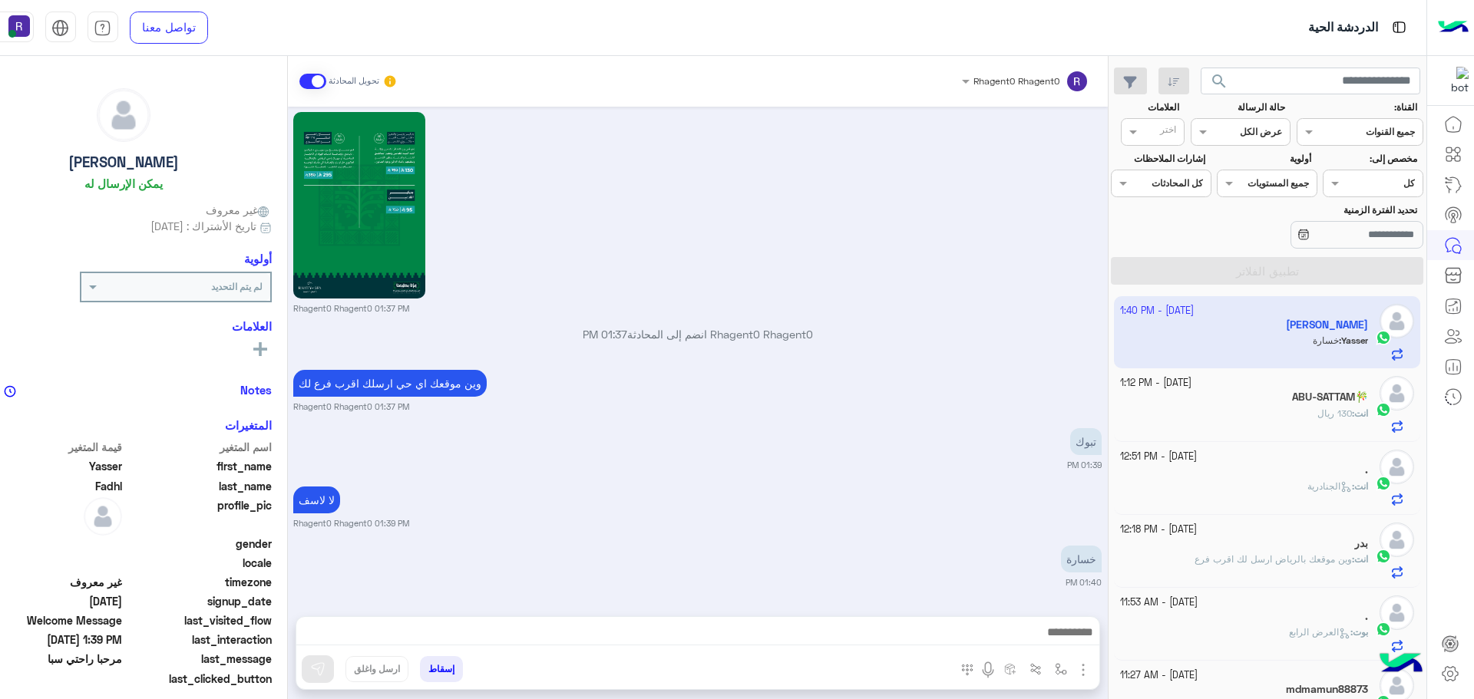
click at [652, 483] on div "لا لاسف Rhagent0 Rhagent0 01:39 PM" at bounding box center [697, 506] width 808 height 47
click at [1328, 478] on div "." at bounding box center [1244, 472] width 248 height 16
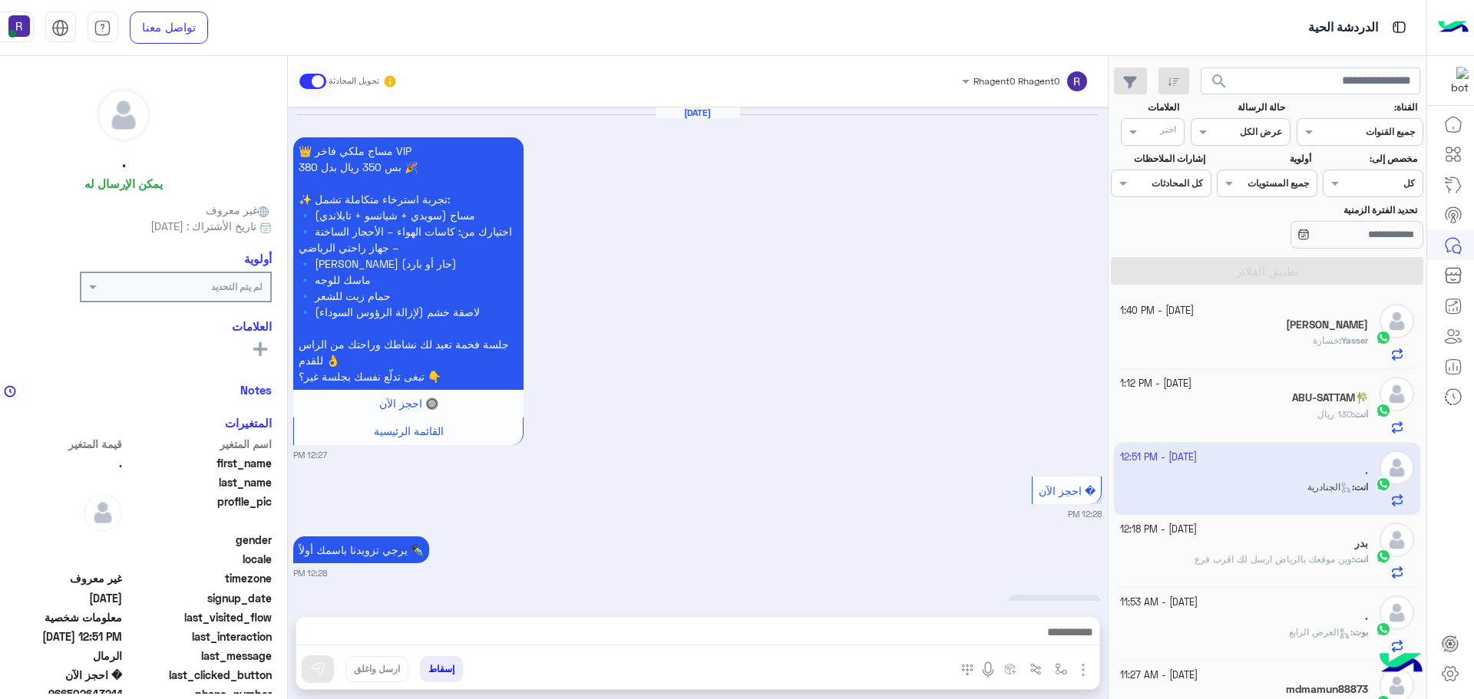
scroll to position [2342, 0]
